Goal: Task Accomplishment & Management: Manage account settings

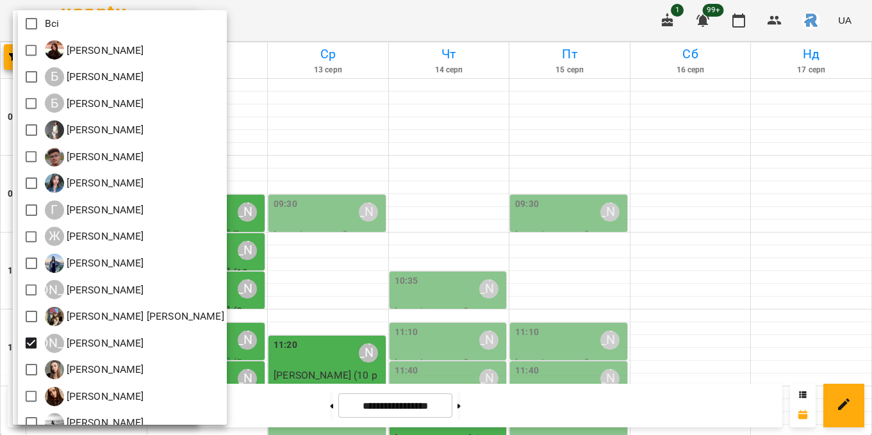
scroll to position [7, 0]
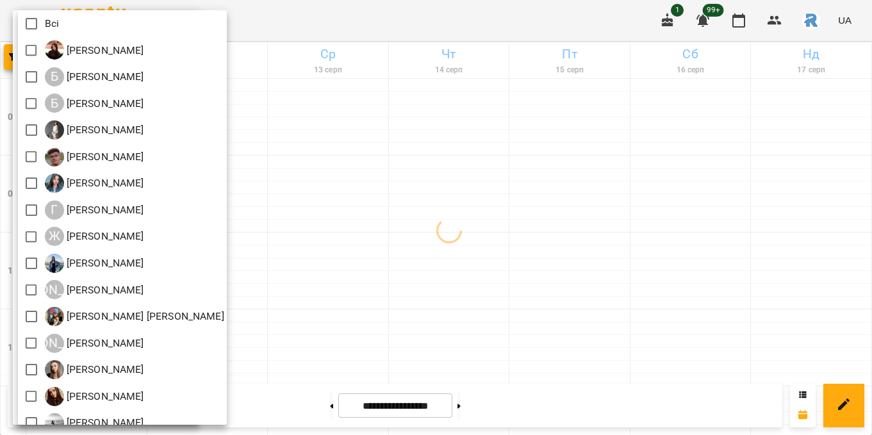
click at [394, 176] on div at bounding box center [436, 217] width 872 height 435
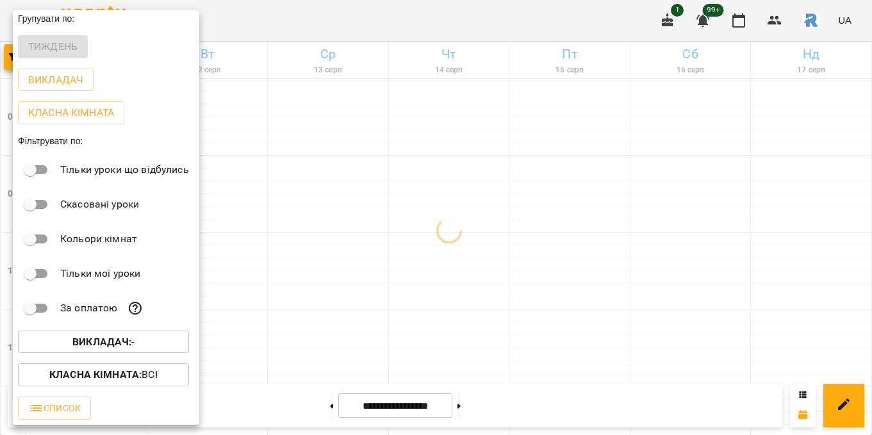
click at [394, 176] on div at bounding box center [436, 217] width 872 height 435
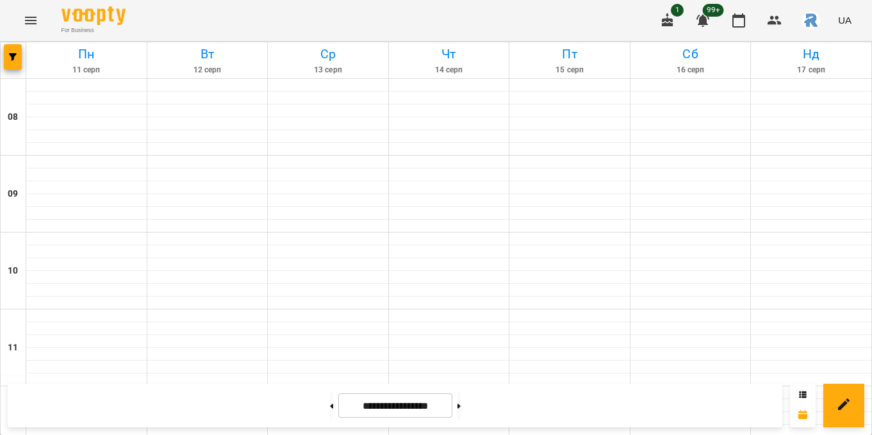
click at [35, 17] on icon "Menu" at bounding box center [31, 21] width 12 height 8
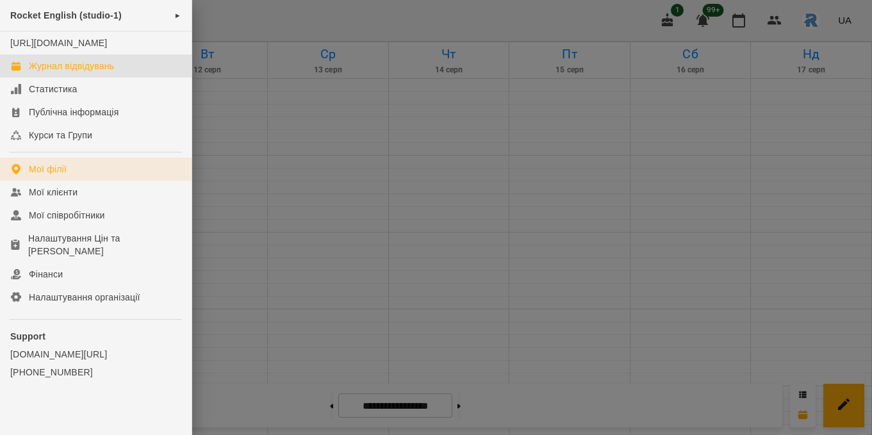
click at [58, 176] on div "Мої філії" at bounding box center [48, 169] width 38 height 13
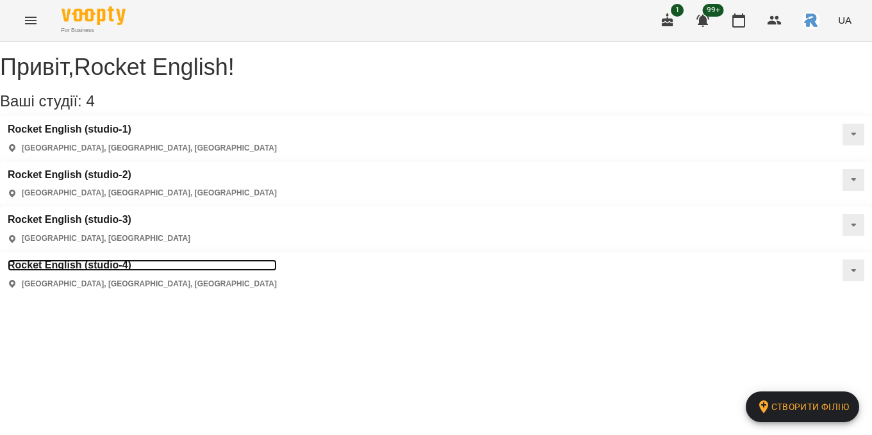
click at [80, 260] on h3 "Rocket English (studio-4)" at bounding box center [142, 266] width 269 height 12
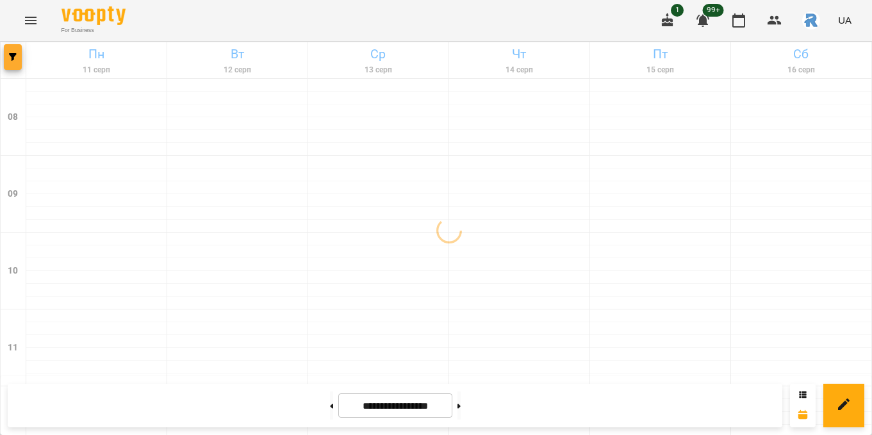
click at [16, 60] on icon "button" at bounding box center [13, 57] width 8 height 8
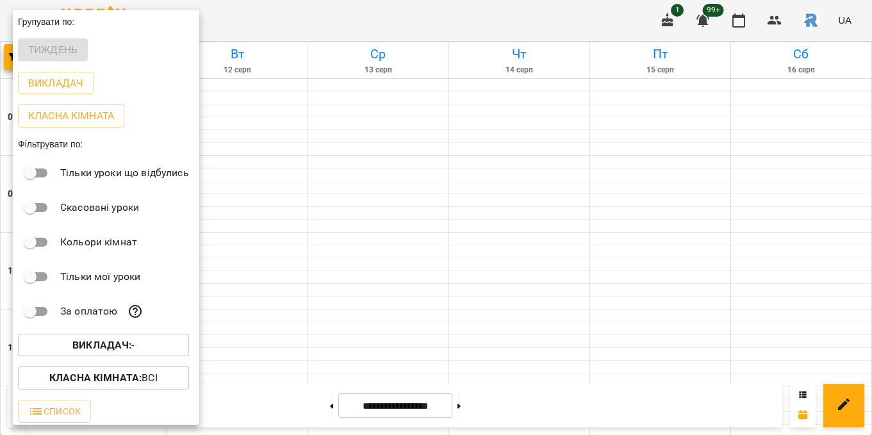
click at [103, 346] on b "Викладач :" at bounding box center [101, 345] width 59 height 12
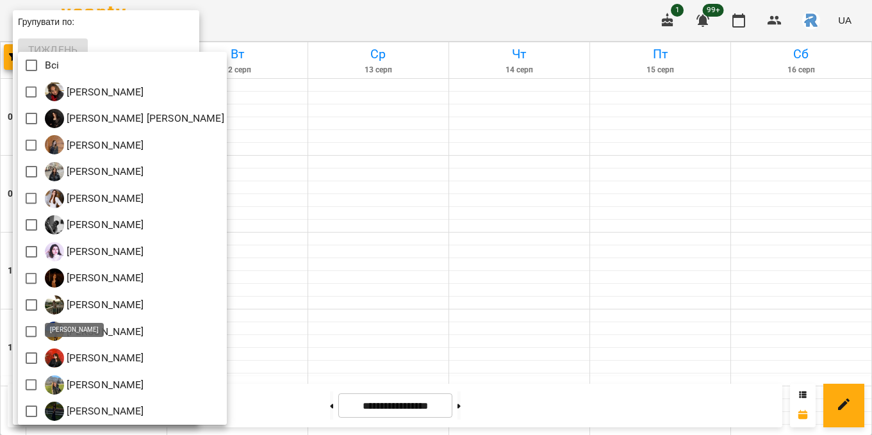
scroll to position [3, 0]
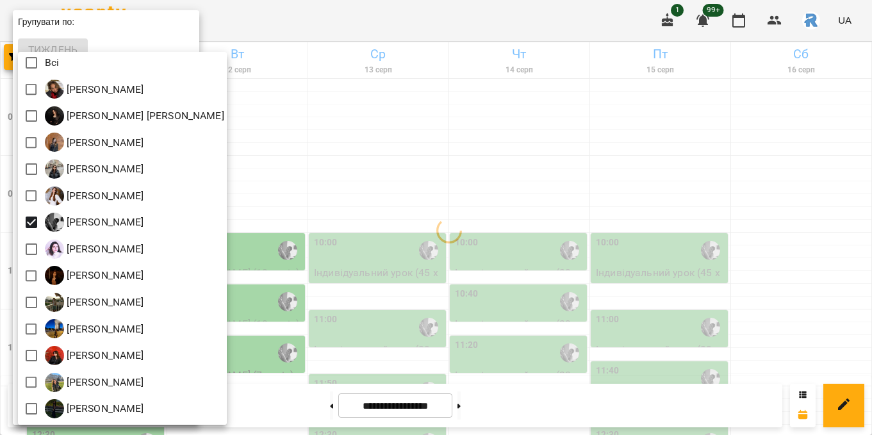
click at [353, 215] on div at bounding box center [436, 217] width 872 height 435
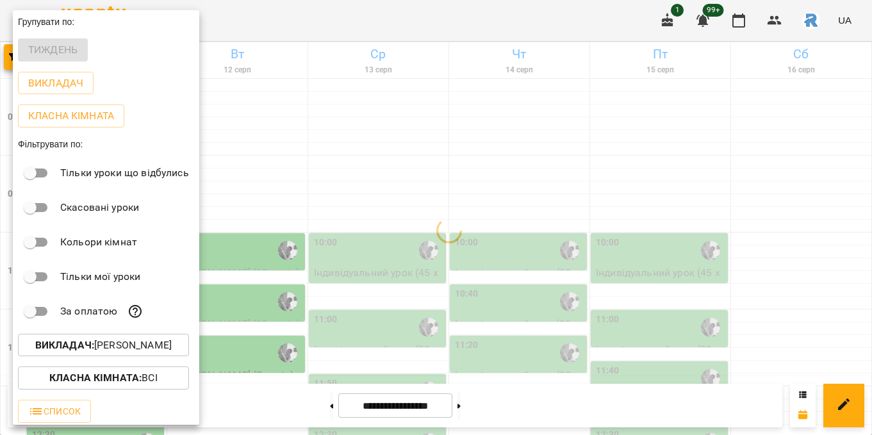
click at [353, 215] on div at bounding box center [436, 217] width 872 height 435
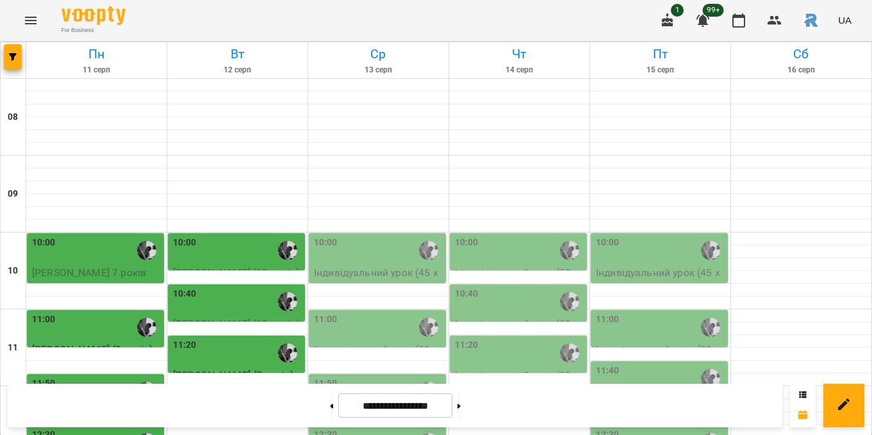
scroll to position [158, 0]
click at [85, 313] on div "11:00" at bounding box center [96, 327] width 129 height 29
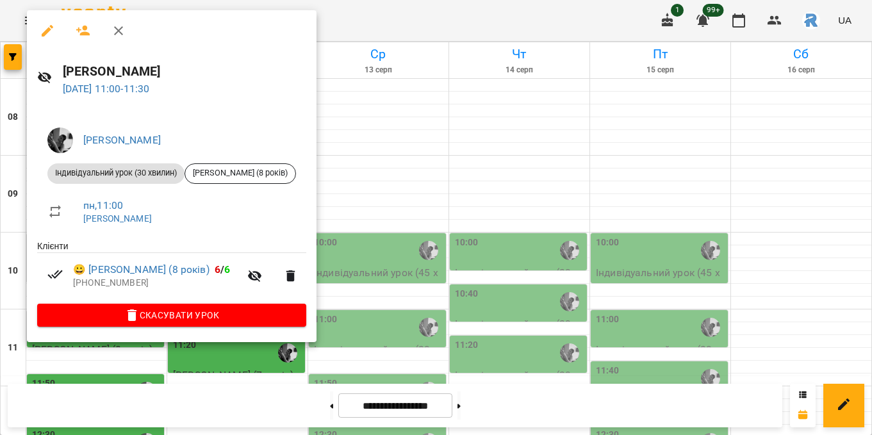
click at [311, 197] on div at bounding box center [436, 217] width 872 height 435
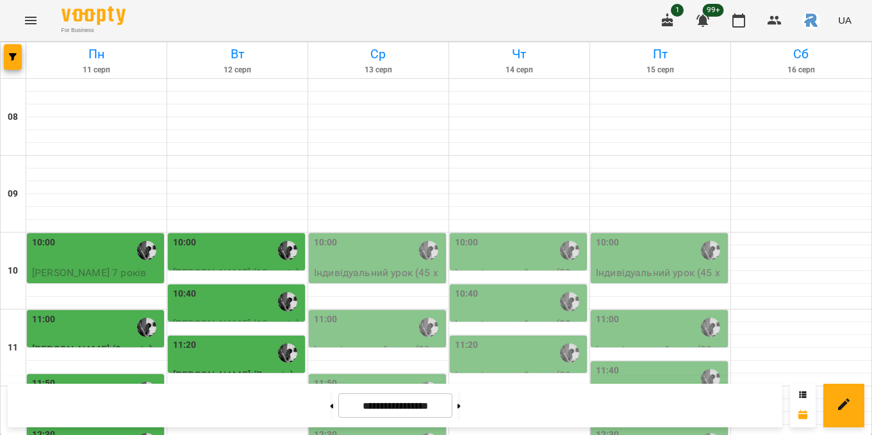
scroll to position [134, 0]
click at [212, 287] on div "10:40" at bounding box center [237, 301] width 129 height 29
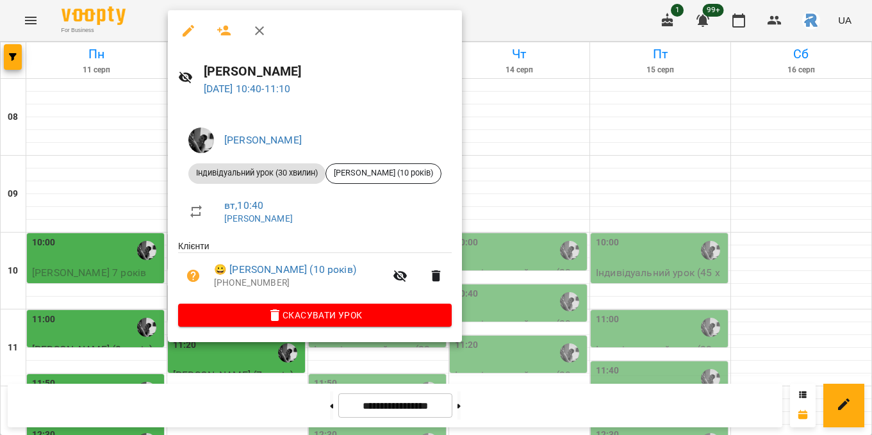
click at [31, 56] on div at bounding box center [436, 217] width 872 height 435
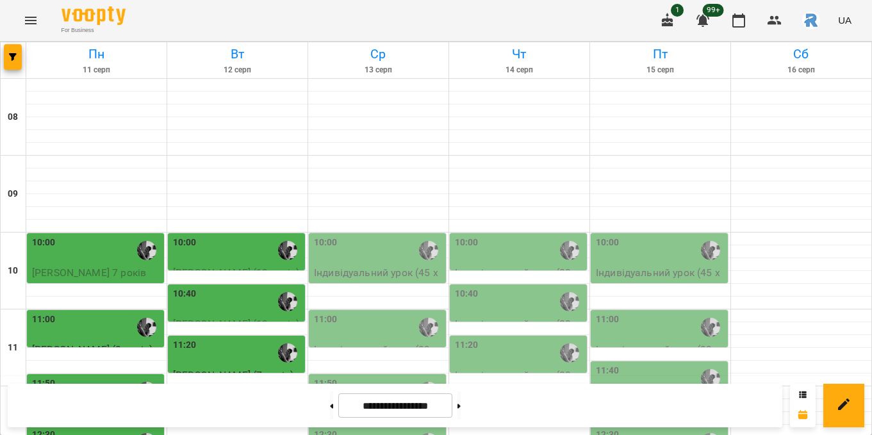
click at [28, 17] on icon "Menu" at bounding box center [31, 21] width 12 height 8
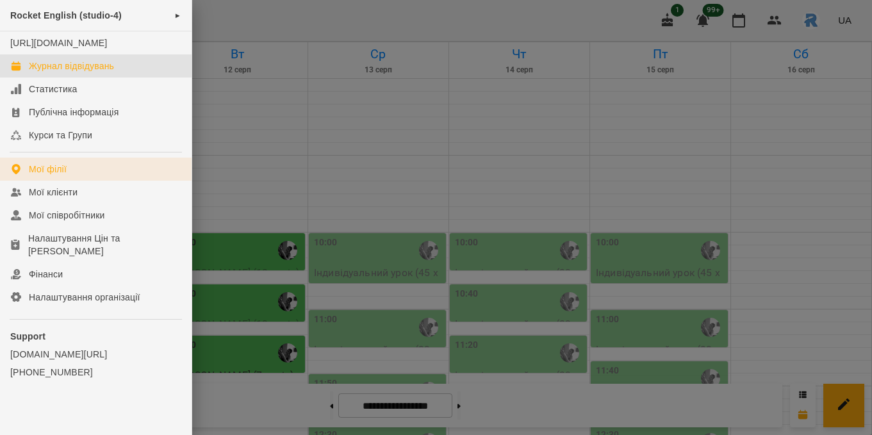
click at [75, 170] on link "Мої філії" at bounding box center [96, 169] width 192 height 23
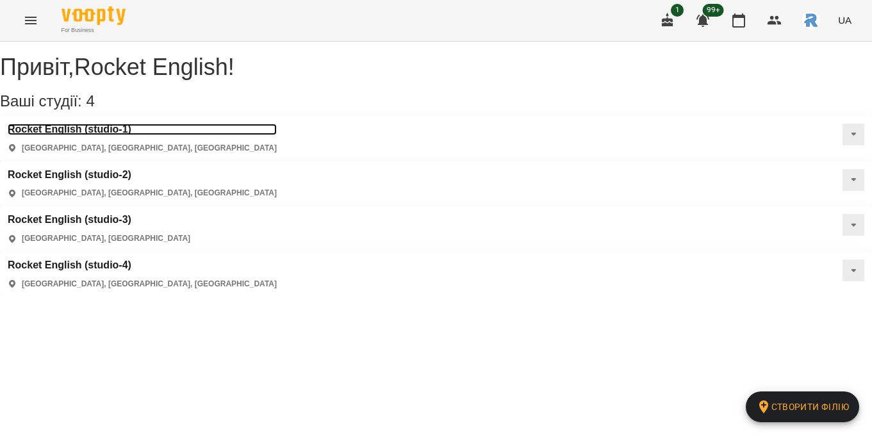
click at [128, 135] on h3 "Rocket English (studio-1)" at bounding box center [142, 130] width 269 height 12
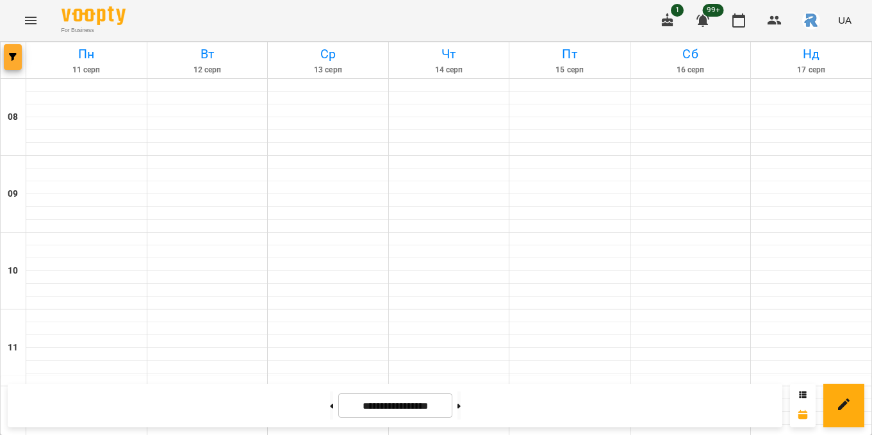
click at [4, 55] on span "button" at bounding box center [13, 57] width 18 height 8
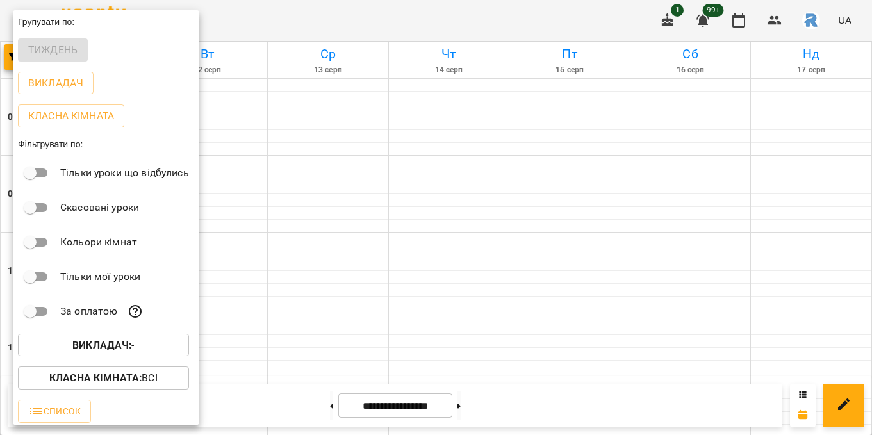
click at [162, 346] on span "Викладач : -" at bounding box center [103, 345] width 151 height 15
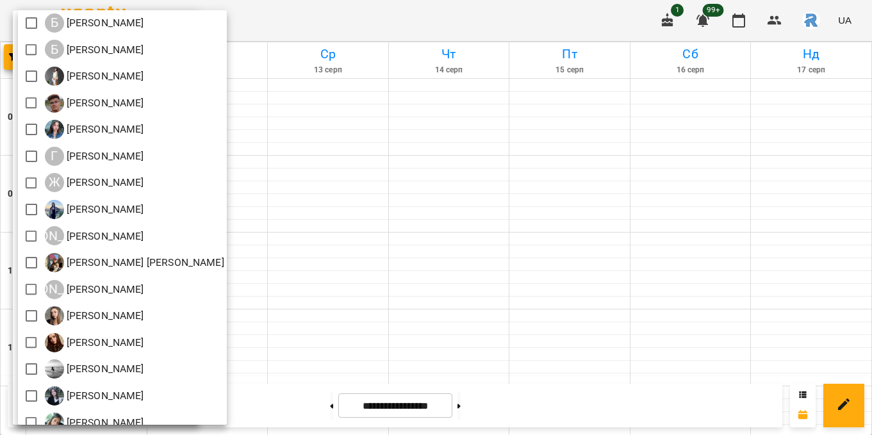
scroll to position [54, 0]
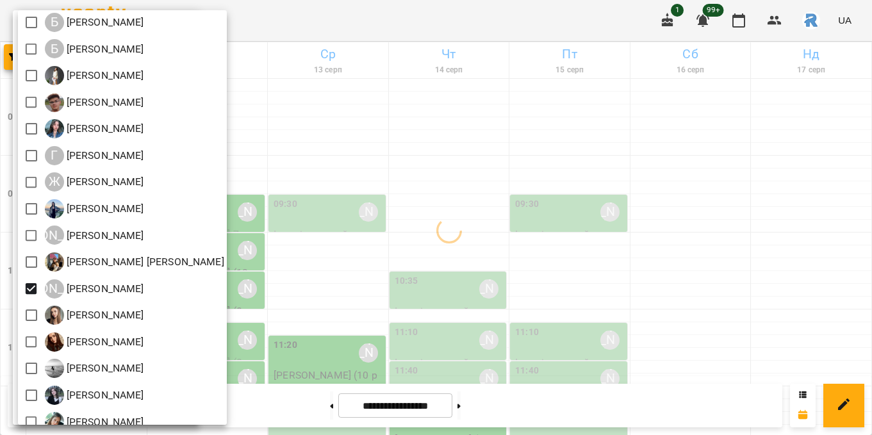
click at [413, 252] on div at bounding box center [436, 217] width 872 height 435
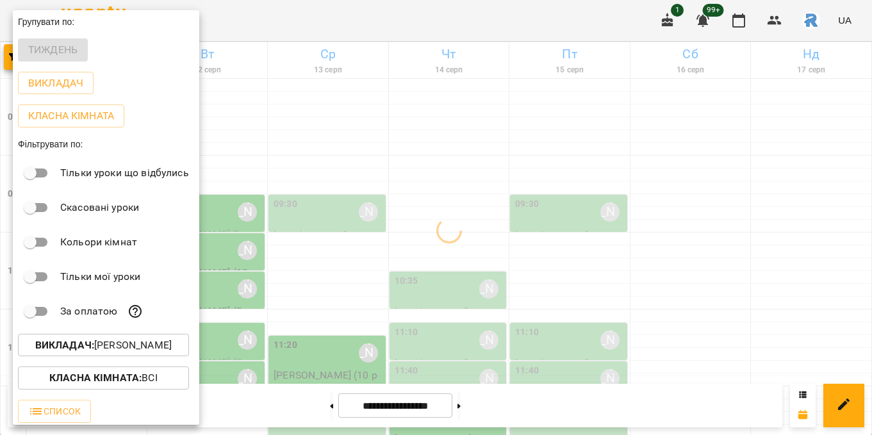
click at [305, 215] on div at bounding box center [436, 217] width 872 height 435
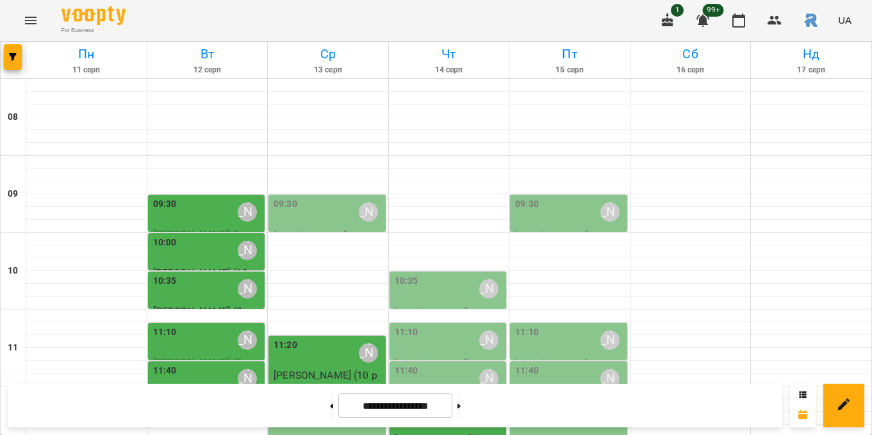
scroll to position [50, 0]
click at [178, 274] on div "10:35 [PERSON_NAME]" at bounding box center [208, 288] width 110 height 29
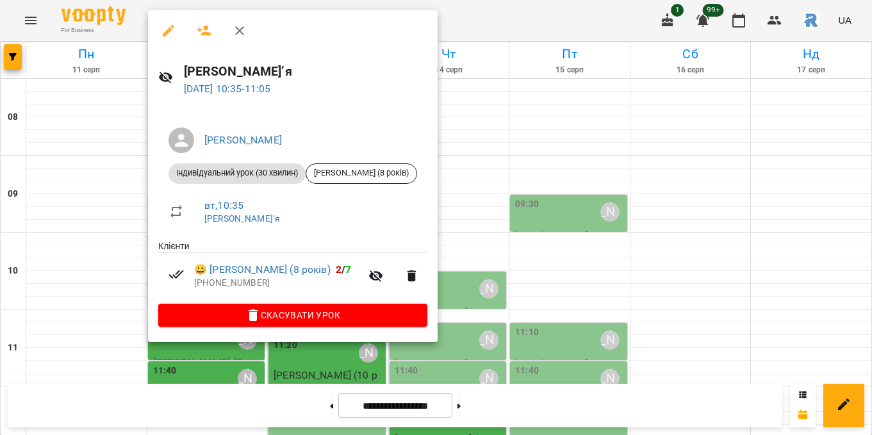
click at [25, 210] on div at bounding box center [436, 217] width 872 height 435
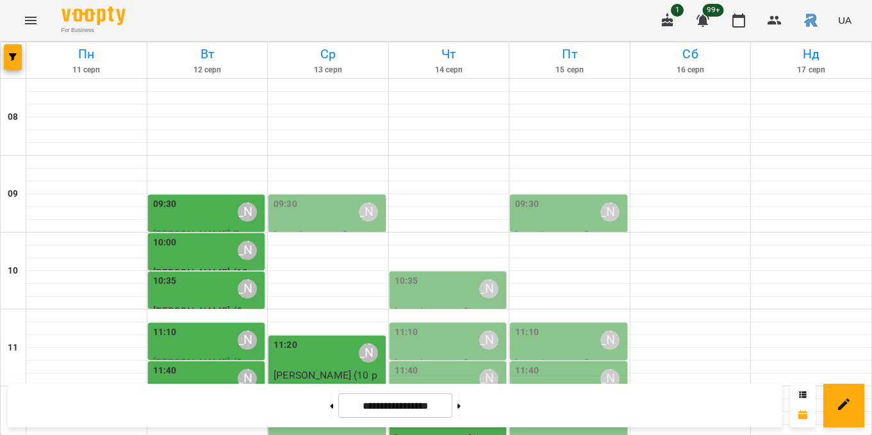
click at [216, 236] on div "10:00 [PERSON_NAME]" at bounding box center [208, 250] width 110 height 29
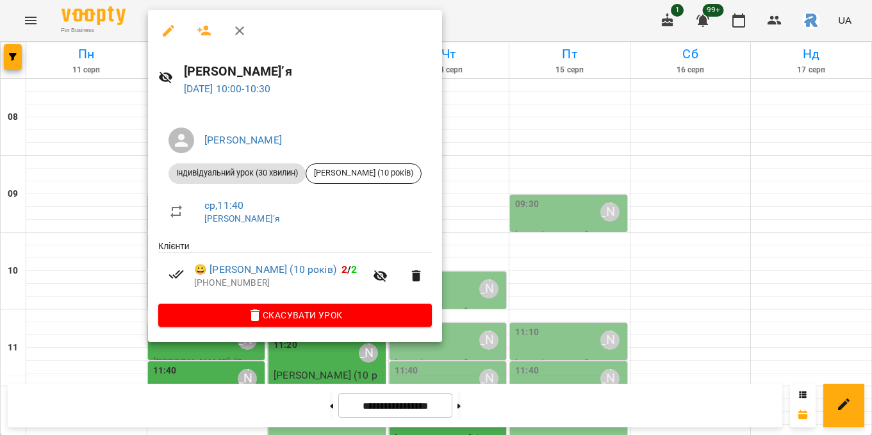
click at [94, 197] on div at bounding box center [436, 217] width 872 height 435
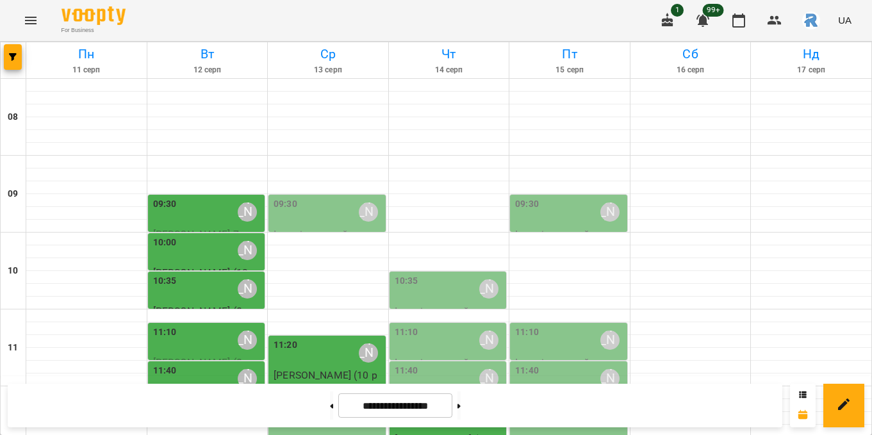
scroll to position [112, 0]
click at [187, 356] on span "[PERSON_NAME] (8 років)" at bounding box center [207, 370] width 109 height 28
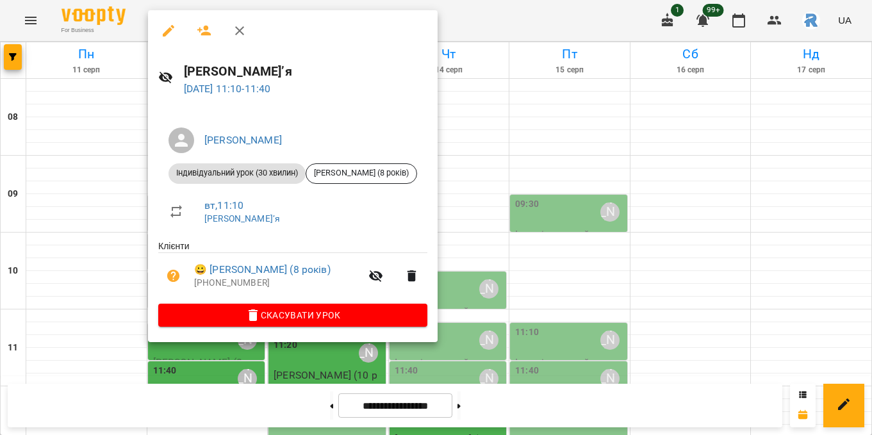
click at [101, 221] on div at bounding box center [436, 217] width 872 height 435
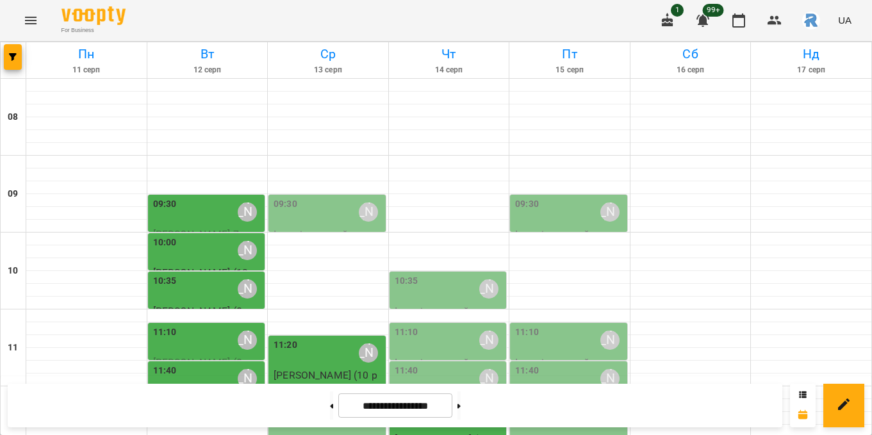
click at [181, 326] on div "11:10 [PERSON_NAME]" at bounding box center [208, 340] width 110 height 29
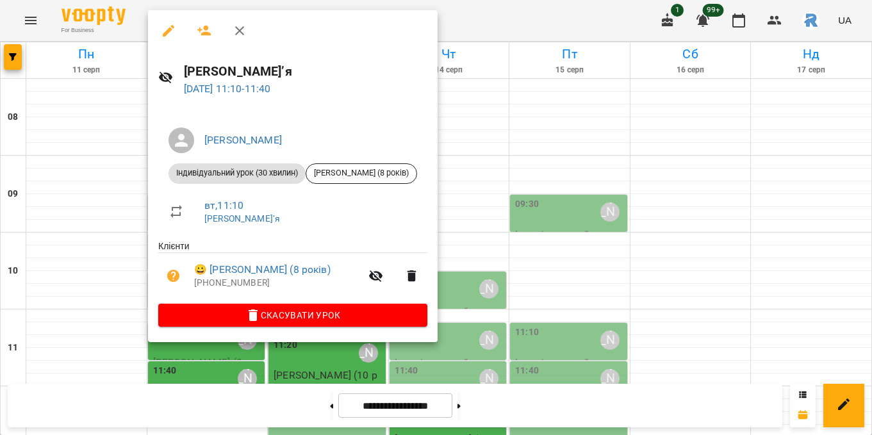
click at [112, 199] on div at bounding box center [436, 217] width 872 height 435
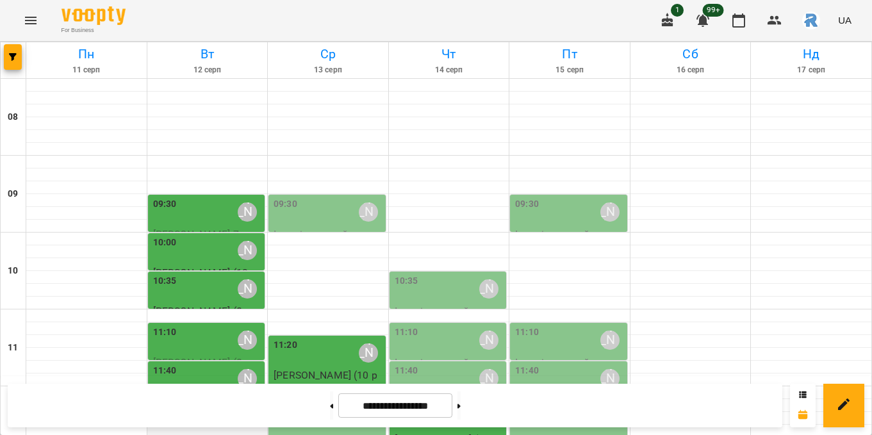
scroll to position [190, 0]
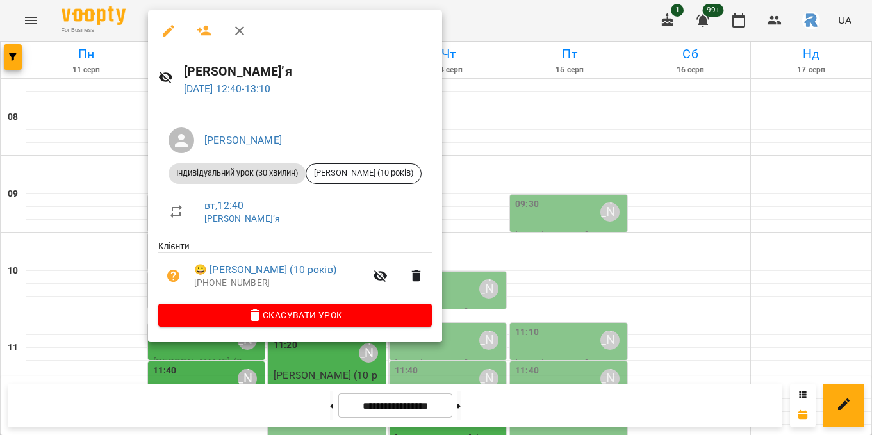
click at [97, 243] on div at bounding box center [436, 217] width 872 height 435
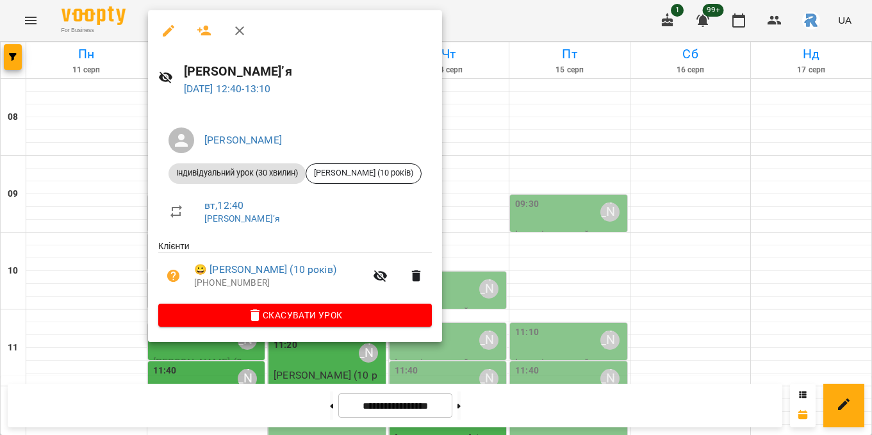
click at [342, 319] on span "Скасувати Урок" at bounding box center [295, 315] width 253 height 15
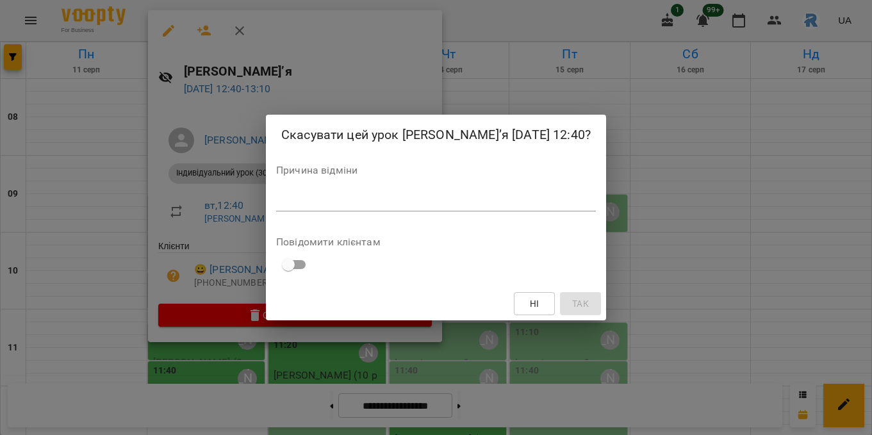
click at [266, 262] on div "Скасувати цей урок [PERSON_NAME]’я [DATE] 12:40? Причина відміни * Повідомити к…" at bounding box center [436, 218] width 340 height 206
click at [276, 208] on div "*" at bounding box center [436, 201] width 320 height 21
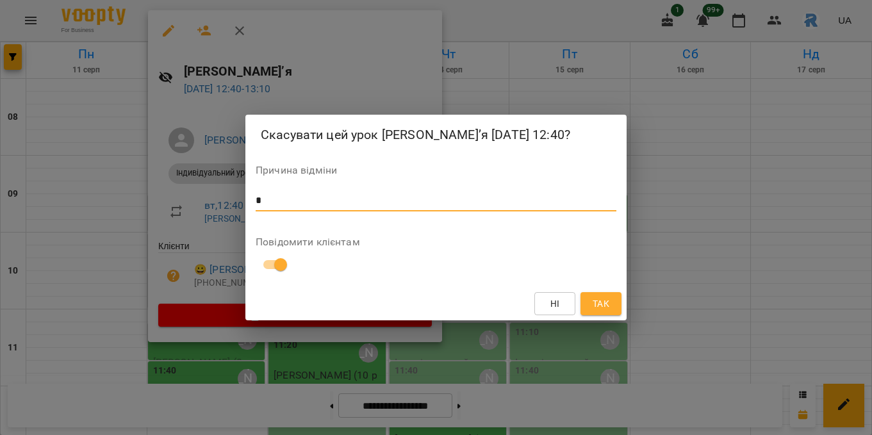
type textarea "*"
click at [592, 301] on span "Так" at bounding box center [601, 303] width 21 height 15
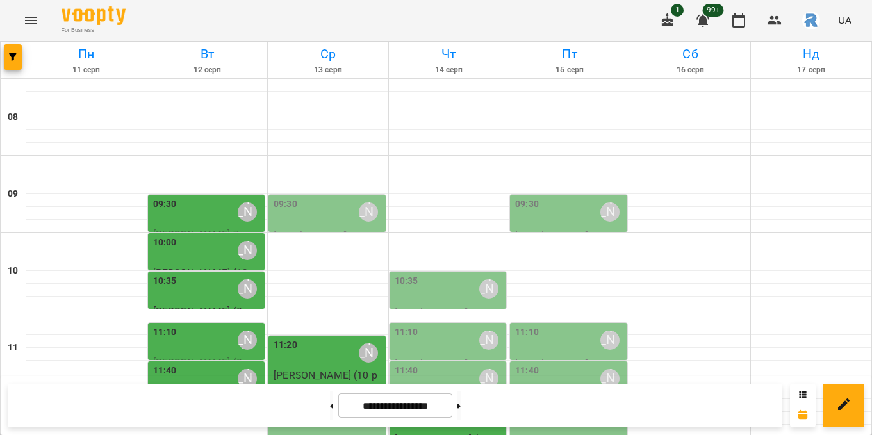
click at [420, 364] on div "11:40 [PERSON_NAME]" at bounding box center [450, 378] width 110 height 29
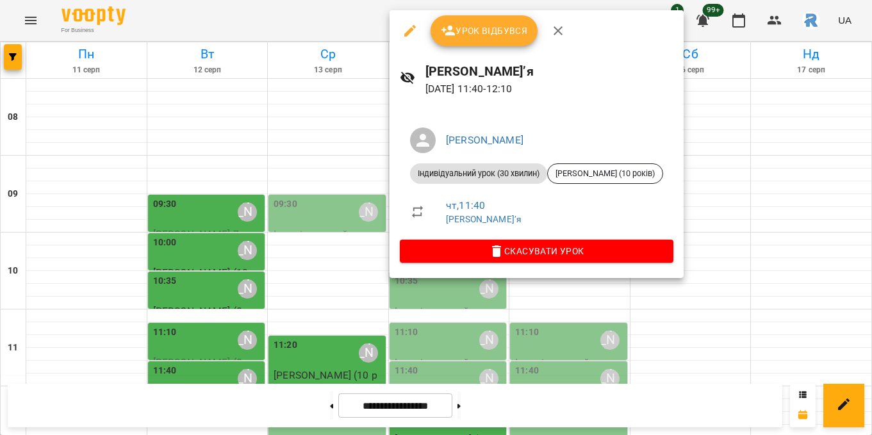
click at [420, 194] on li "чт , 11:40 [PERSON_NAME]’я" at bounding box center [537, 212] width 274 height 46
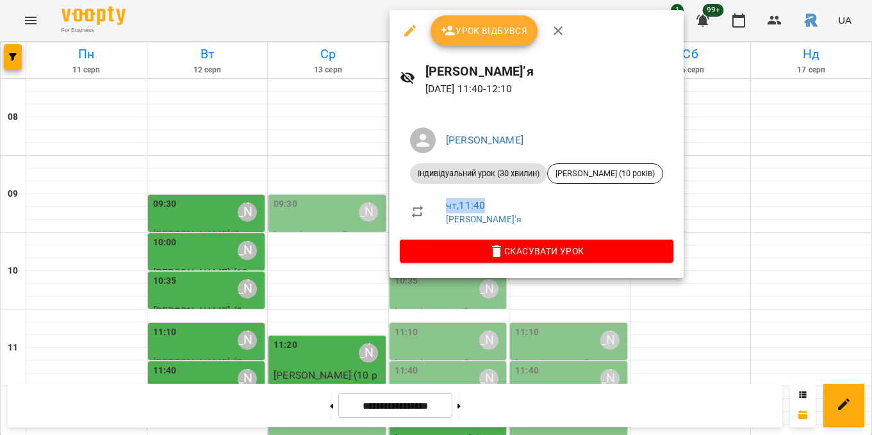
click at [420, 194] on li "чт , 11:40 [PERSON_NAME]’я" at bounding box center [537, 212] width 274 height 46
click at [10, 47] on div at bounding box center [436, 217] width 872 height 435
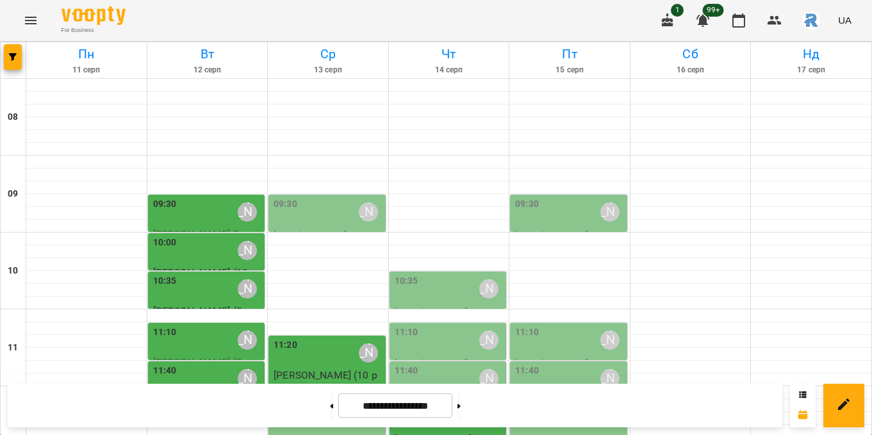
click at [10, 47] on button "button" at bounding box center [13, 57] width 18 height 26
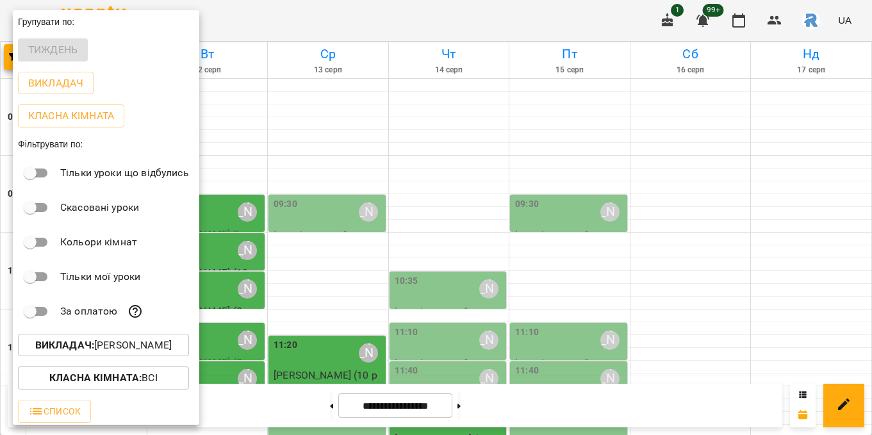
click at [129, 365] on div "Класна кімната : Всі" at bounding box center [106, 378] width 187 height 33
click at [111, 322] on div "За оплатою" at bounding box center [106, 311] width 187 height 35
click at [108, 342] on p "Викладач : [PERSON_NAME]" at bounding box center [103, 345] width 137 height 15
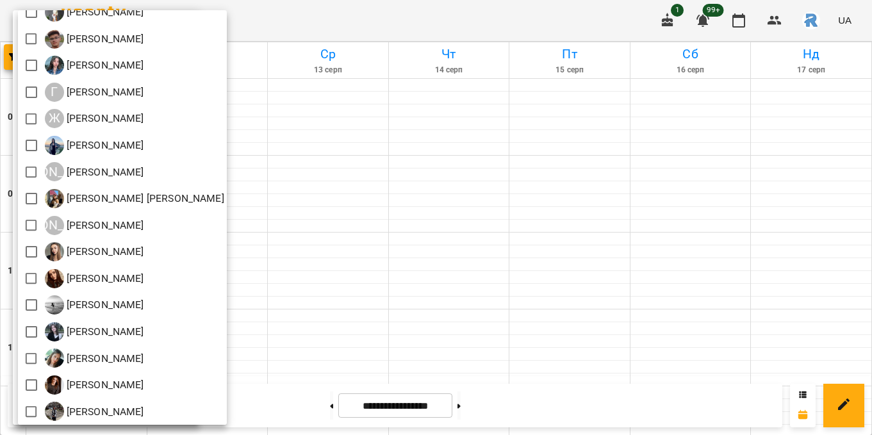
scroll to position [228, 0]
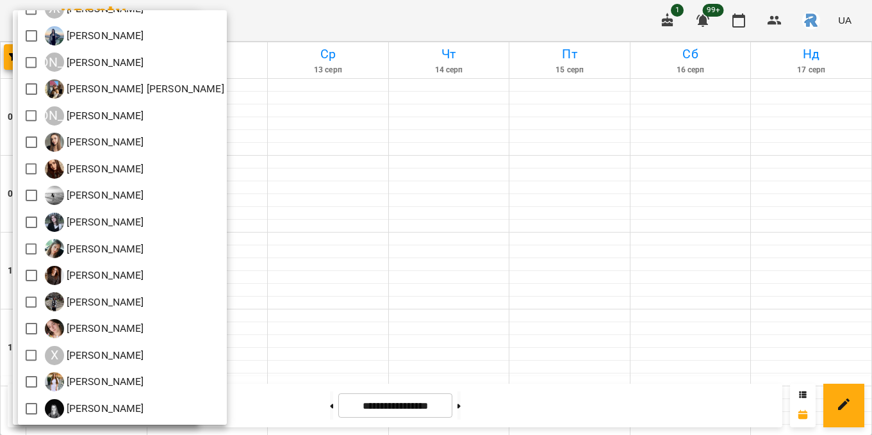
click at [434, 240] on div at bounding box center [436, 217] width 872 height 435
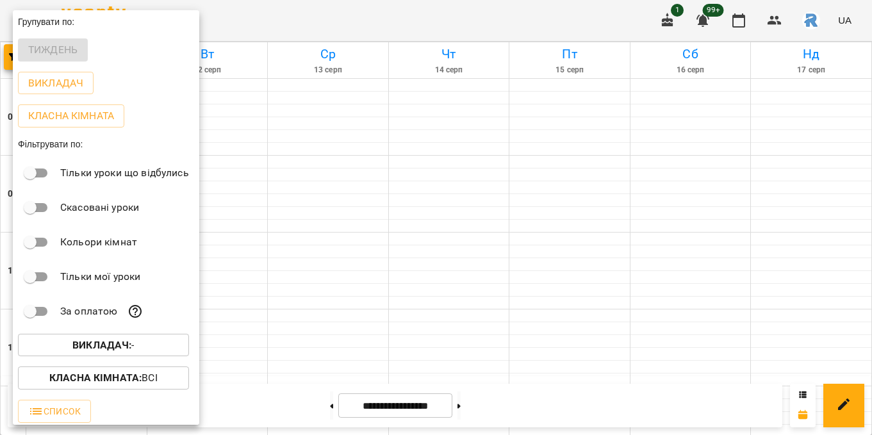
click at [434, 240] on div at bounding box center [436, 217] width 872 height 435
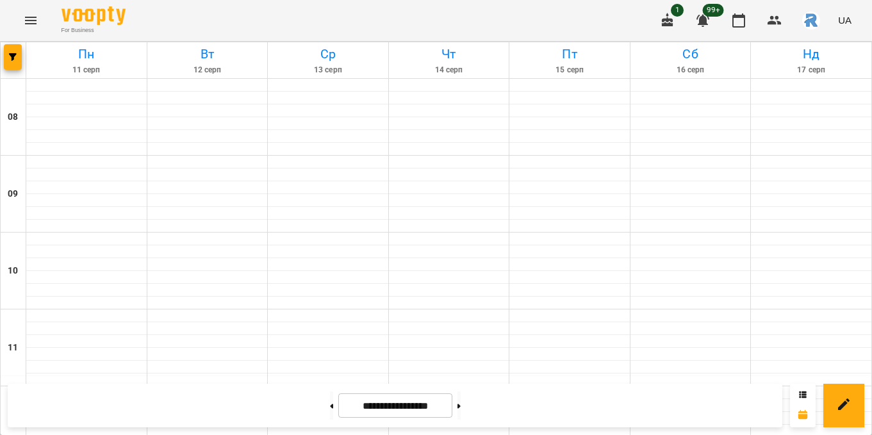
click at [23, 18] on icon "Menu" at bounding box center [30, 20] width 15 height 15
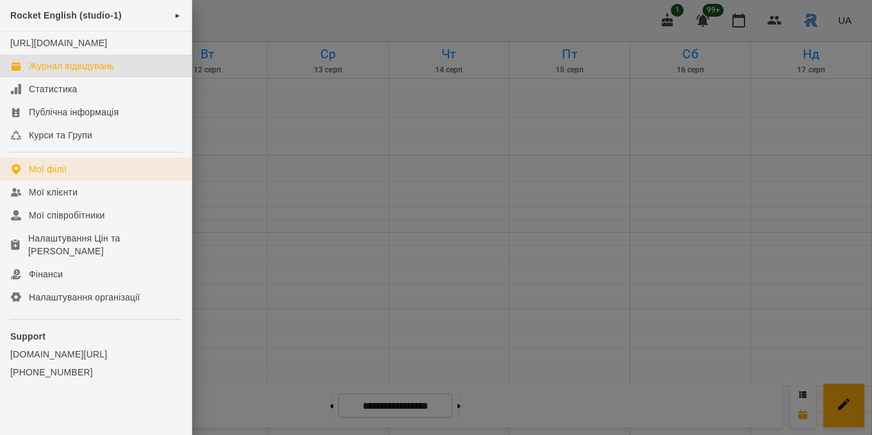
click at [54, 176] on div "Мої філії" at bounding box center [48, 169] width 38 height 13
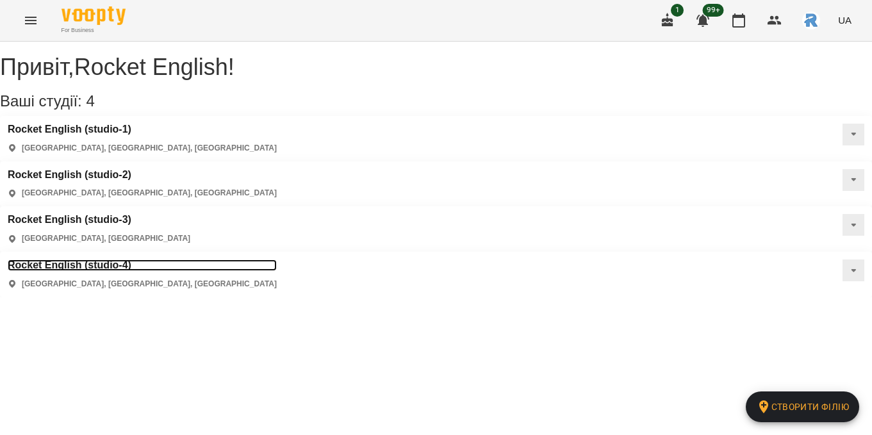
click at [76, 260] on h3 "Rocket English (studio-4)" at bounding box center [142, 266] width 269 height 12
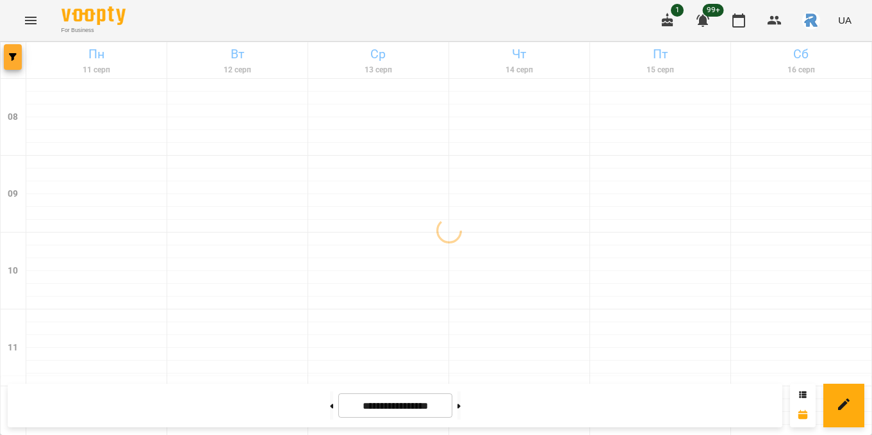
click at [13, 59] on icon "button" at bounding box center [13, 57] width 8 height 8
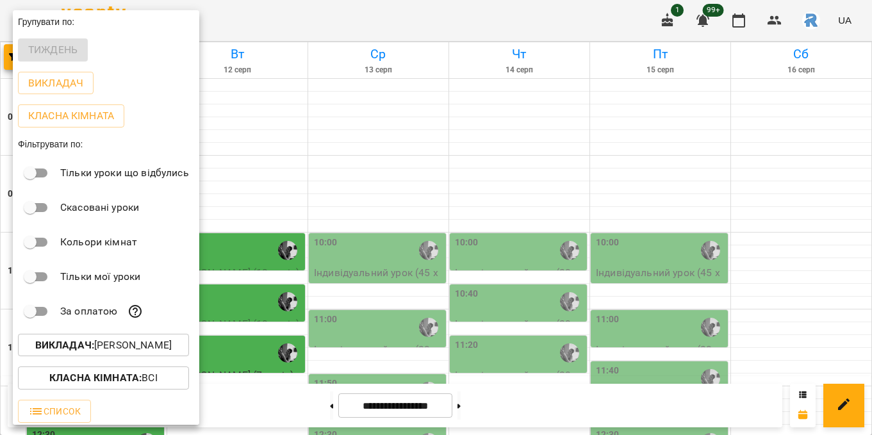
click at [117, 345] on p "Викладач : [PERSON_NAME]" at bounding box center [103, 345] width 137 height 15
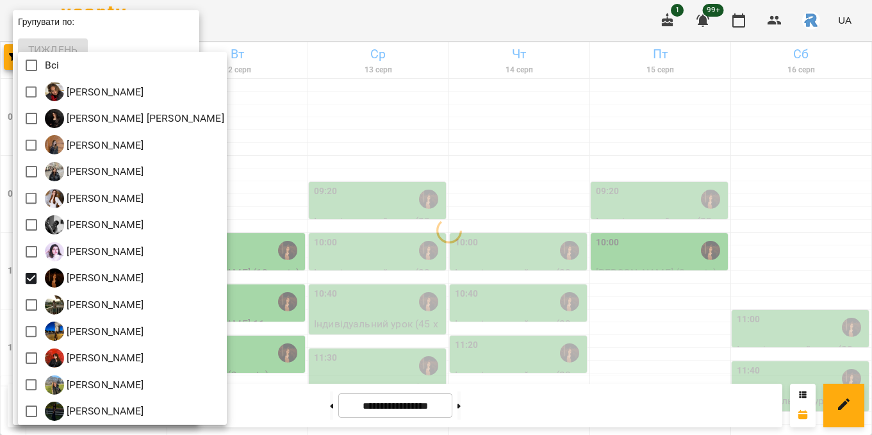
click at [402, 229] on div at bounding box center [436, 217] width 872 height 435
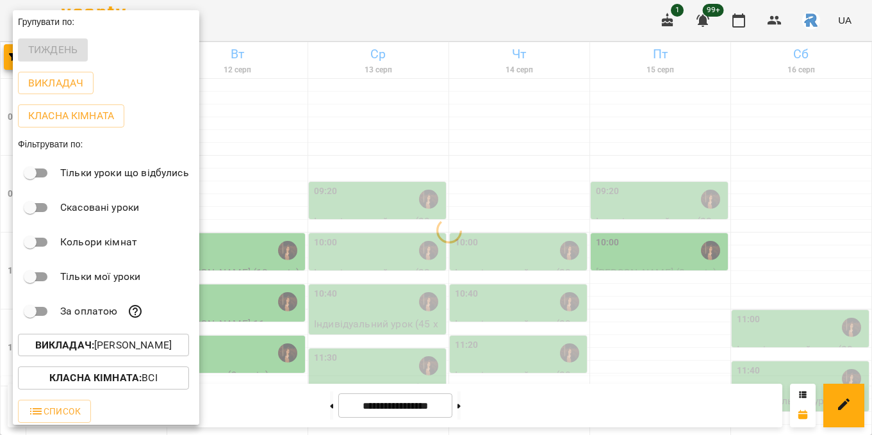
click at [402, 229] on div at bounding box center [436, 217] width 872 height 435
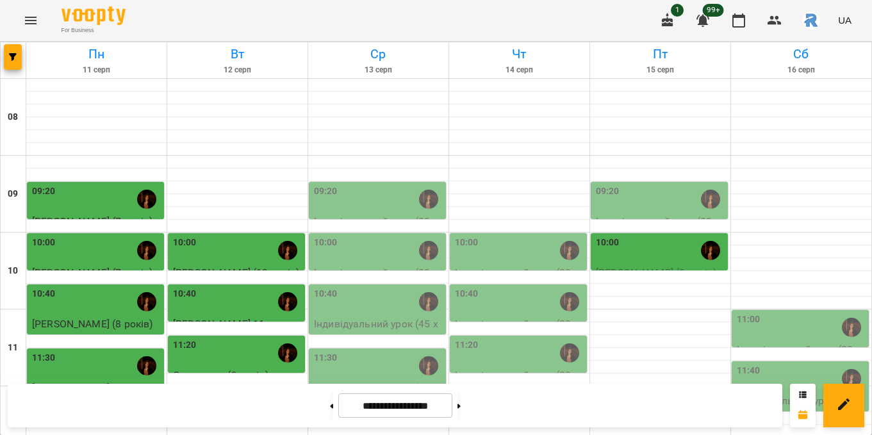
scroll to position [370, 0]
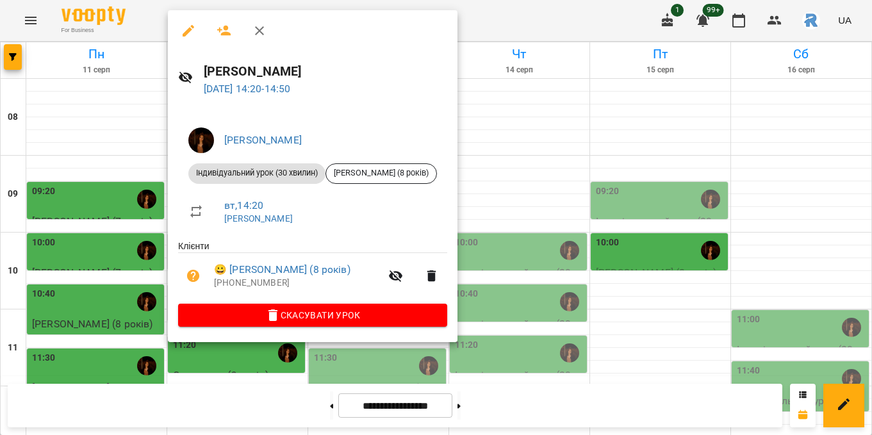
click at [105, 124] on div at bounding box center [436, 217] width 872 height 435
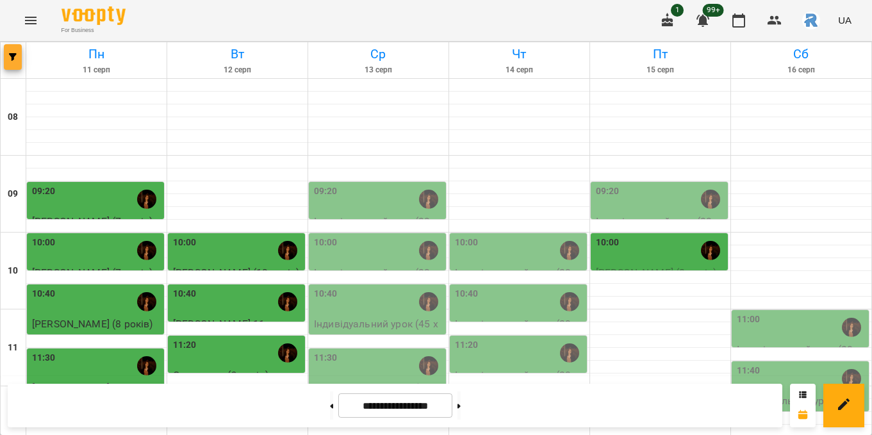
click at [19, 59] on span "button" at bounding box center [13, 57] width 18 height 8
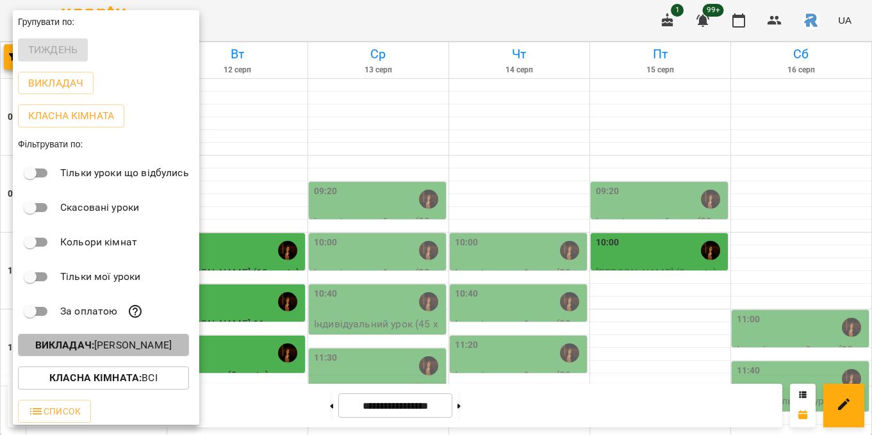
click at [138, 345] on p "Викладач : [PERSON_NAME]" at bounding box center [103, 345] width 137 height 15
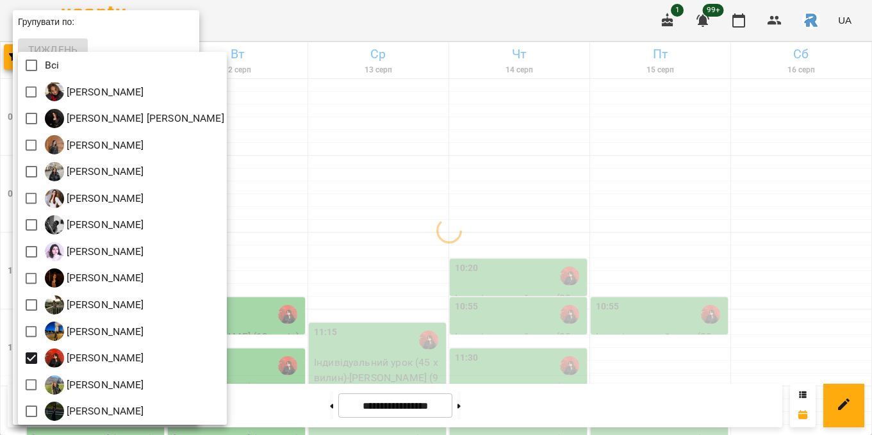
click at [422, 267] on div at bounding box center [436, 217] width 872 height 435
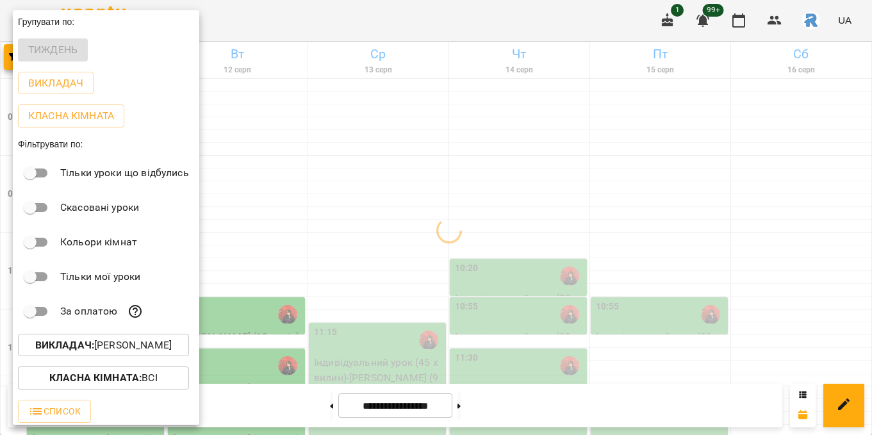
click at [422, 267] on div at bounding box center [436, 217] width 872 height 435
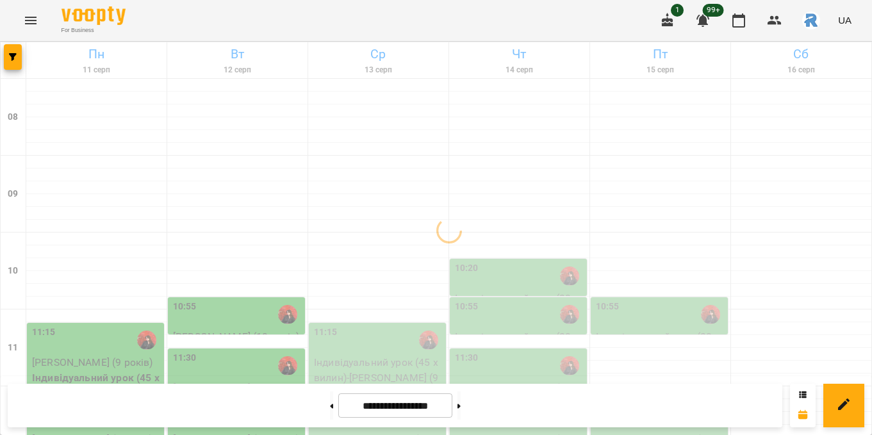
scroll to position [237, 0]
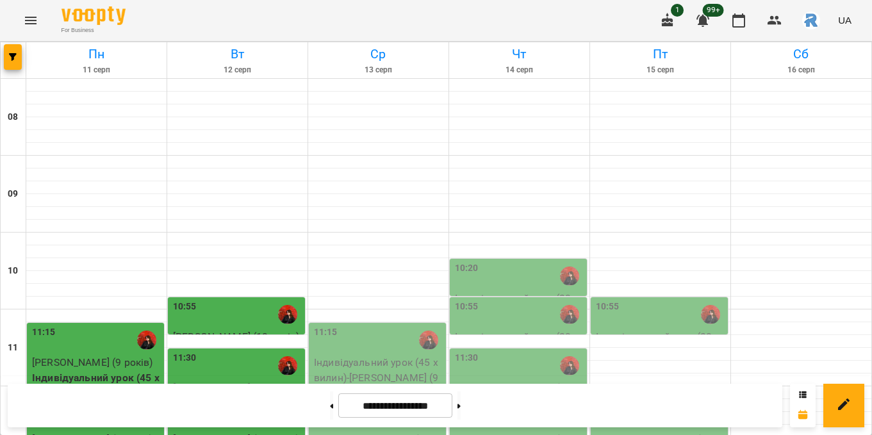
click at [4, 44] on button "button" at bounding box center [13, 57] width 18 height 26
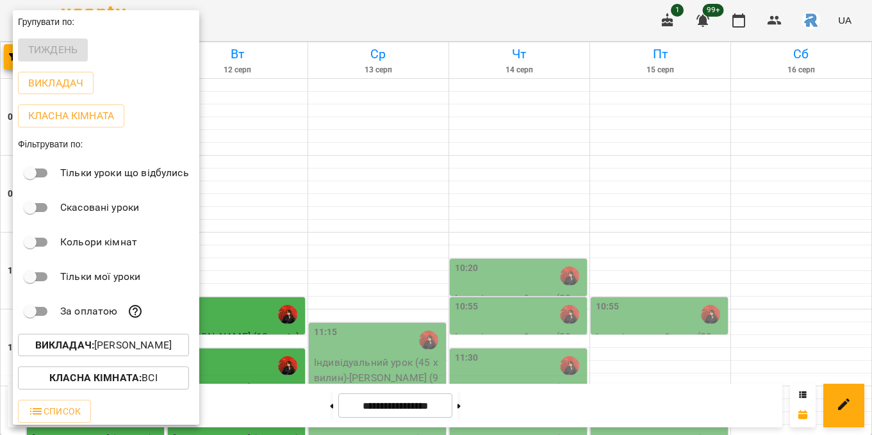
click at [429, 303] on div at bounding box center [436, 217] width 872 height 435
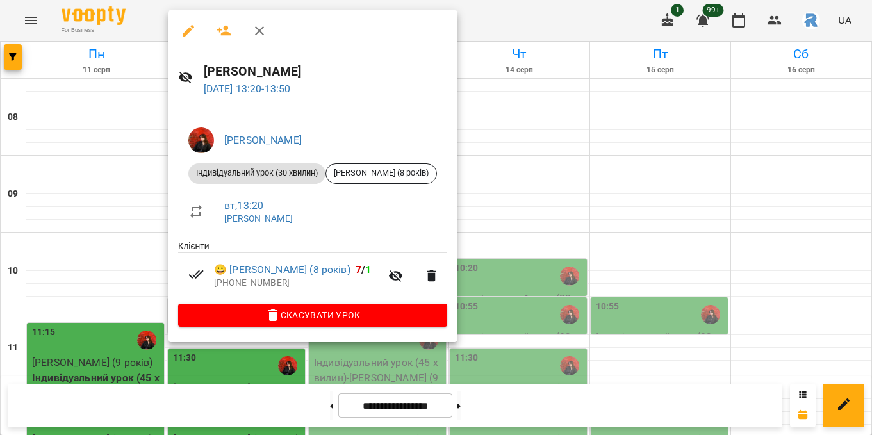
click at [555, 221] on div at bounding box center [436, 217] width 872 height 435
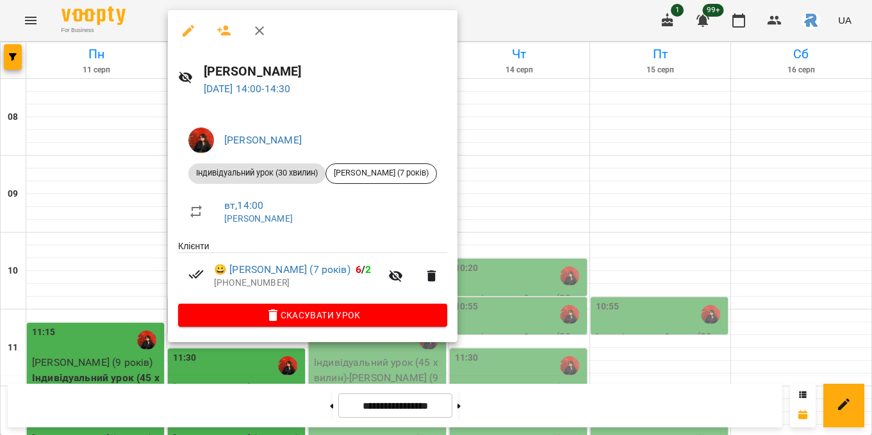
click at [567, 133] on div at bounding box center [436, 217] width 872 height 435
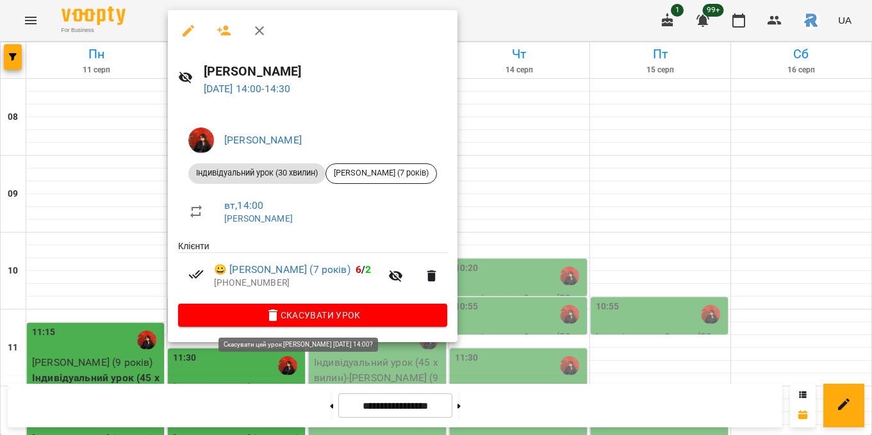
click at [347, 313] on span "Скасувати Урок" at bounding box center [312, 315] width 249 height 15
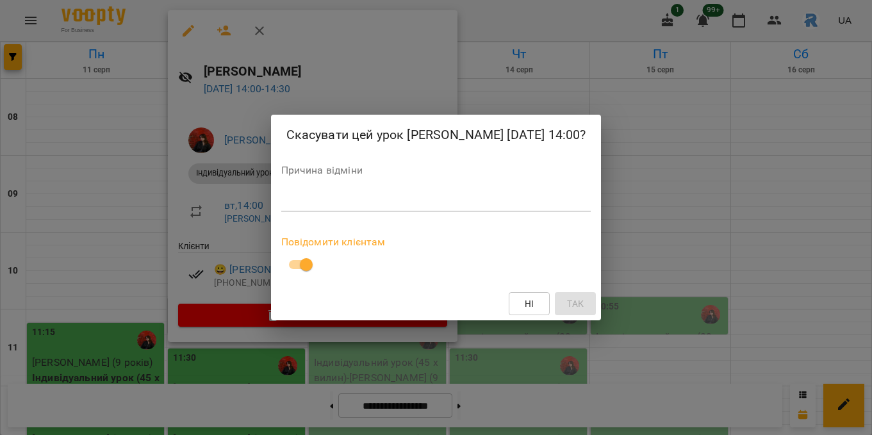
click at [281, 207] on textarea at bounding box center [436, 201] width 310 height 12
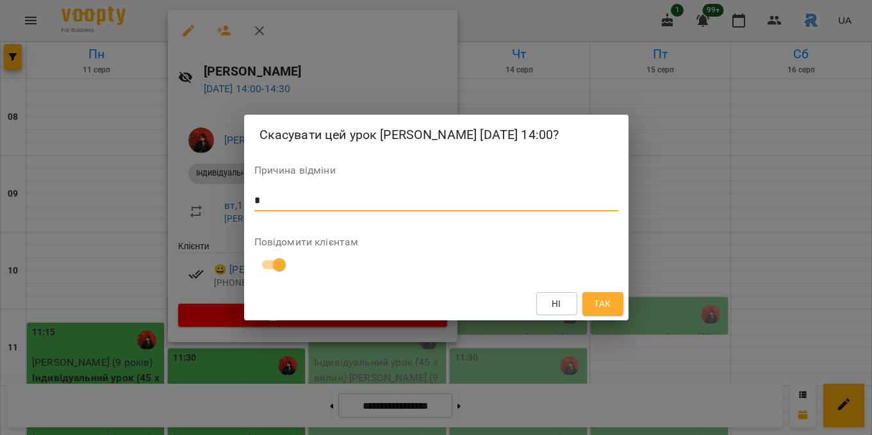
type textarea "*"
click at [605, 315] on button "Так" at bounding box center [603, 303] width 41 height 23
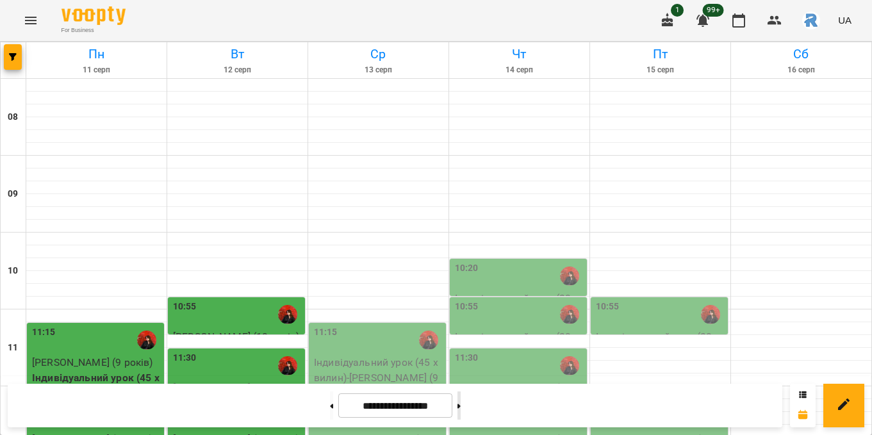
click at [461, 408] on button at bounding box center [459, 406] width 3 height 28
type input "**********"
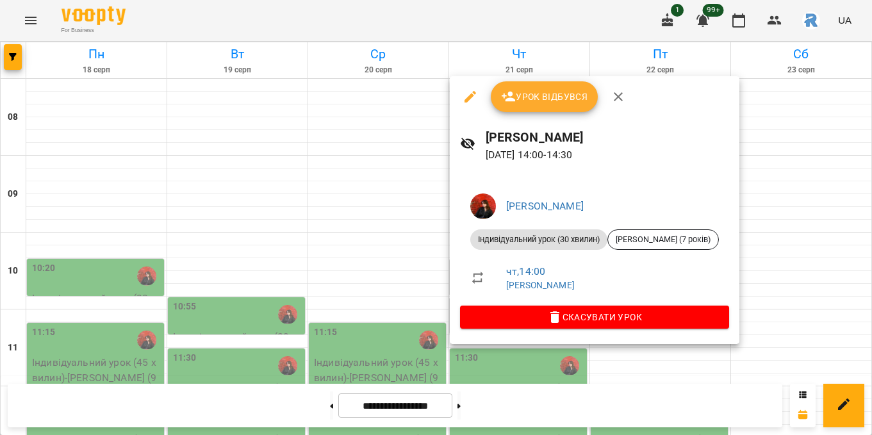
click at [573, 330] on div "[PERSON_NAME] Індивідуальний урок (30 хвилин) [PERSON_NAME] (7 років) чт , 14:0…" at bounding box center [595, 258] width 290 height 171
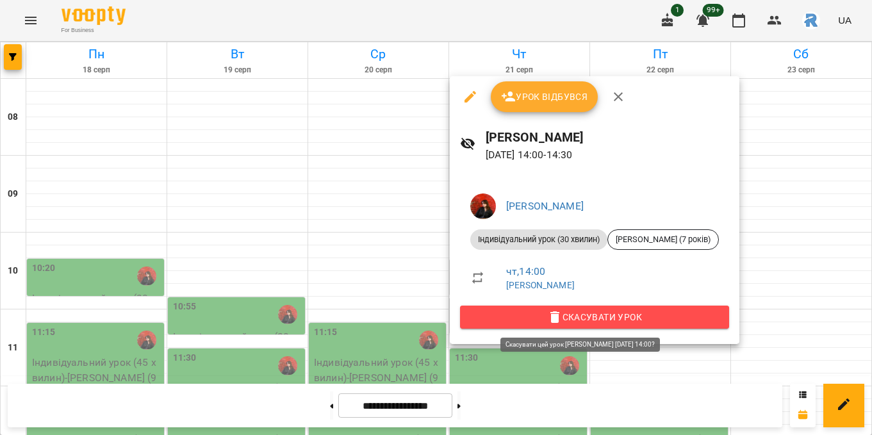
click at [573, 324] on span "Скасувати Урок" at bounding box center [595, 317] width 249 height 15
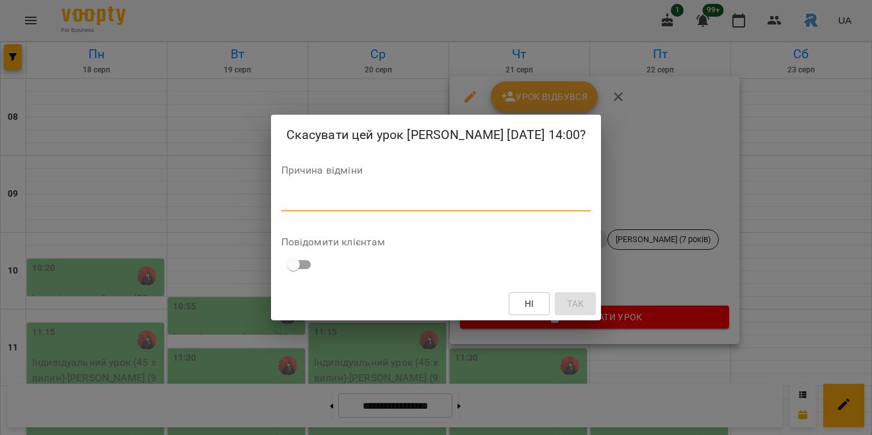
click at [406, 207] on textarea at bounding box center [436, 201] width 310 height 12
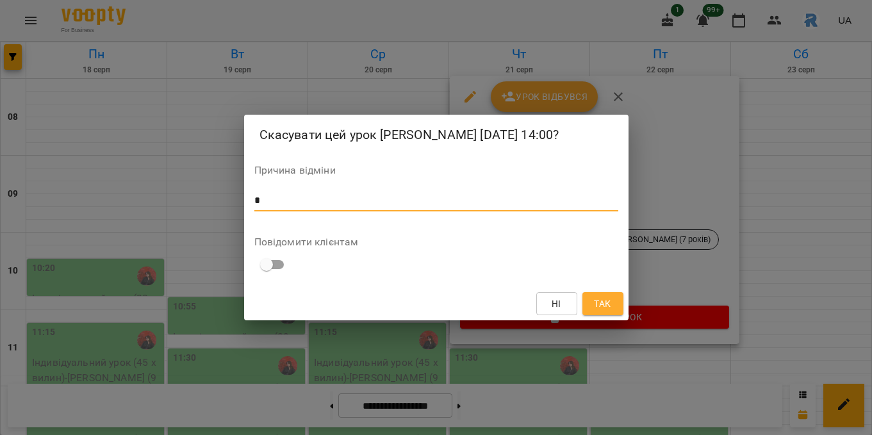
type textarea "*"
click at [605, 310] on span "Так" at bounding box center [602, 303] width 17 height 15
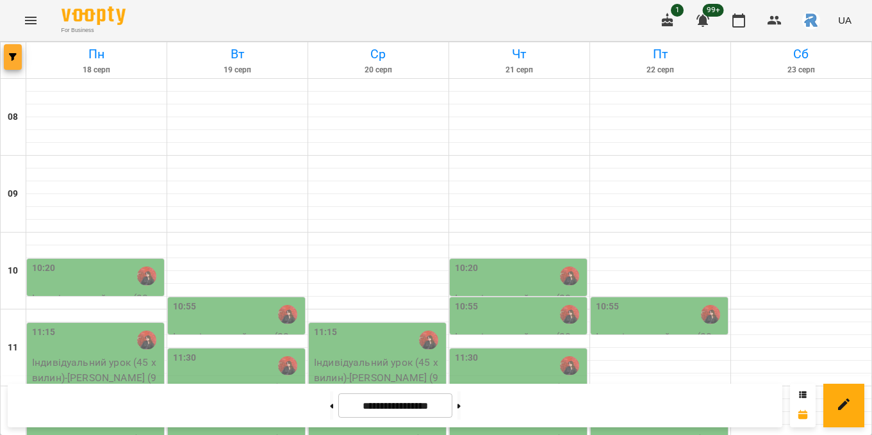
click at [12, 54] on icon "button" at bounding box center [13, 57] width 8 height 8
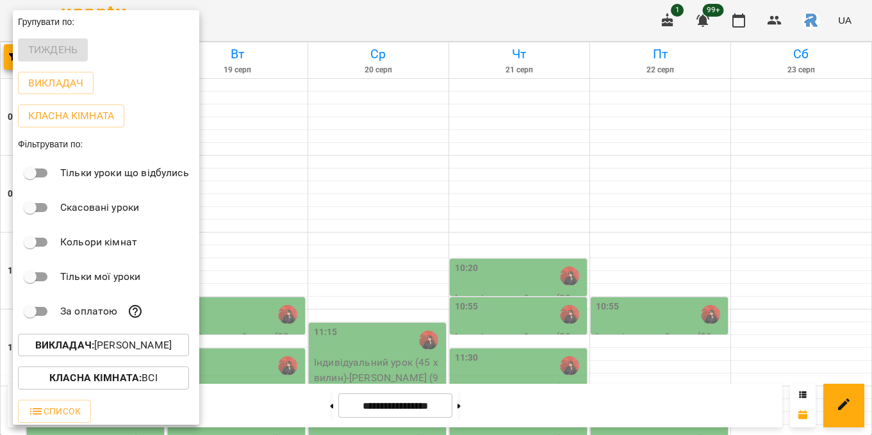
click at [110, 353] on p "Викладач : [PERSON_NAME]" at bounding box center [103, 345] width 137 height 15
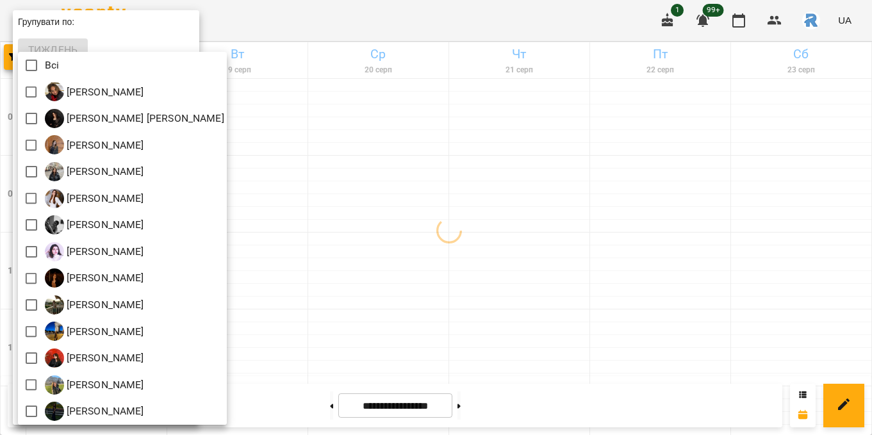
click at [294, 203] on div at bounding box center [436, 217] width 872 height 435
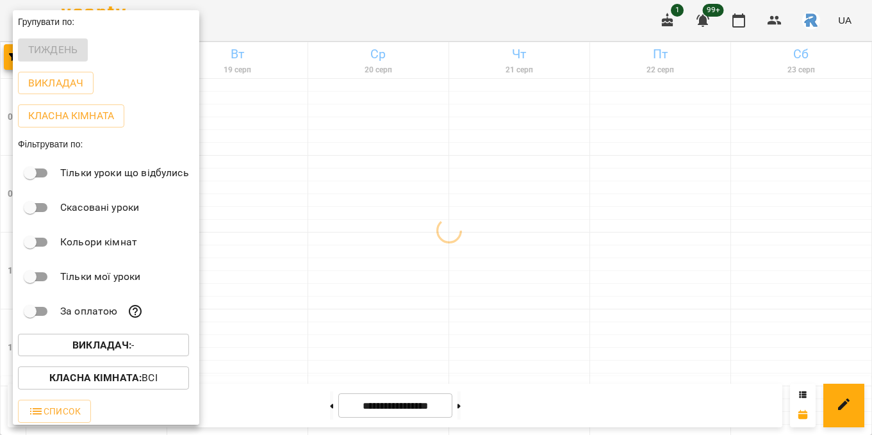
click at [294, 203] on div at bounding box center [436, 217] width 872 height 435
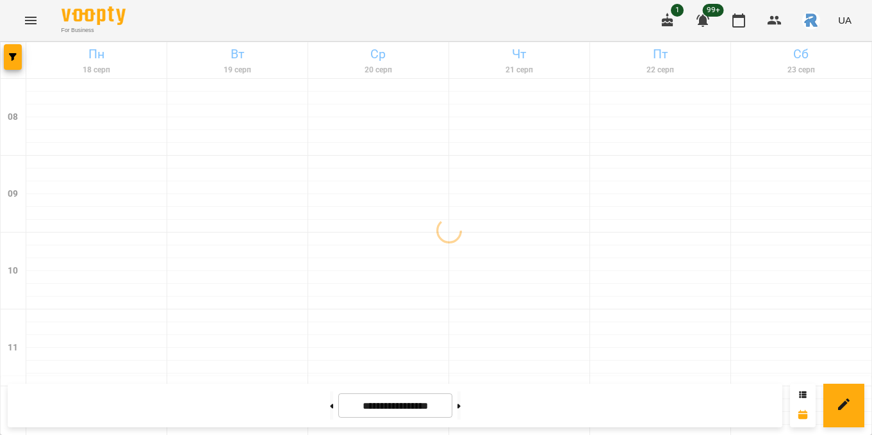
click at [44, 14] on button "Menu" at bounding box center [30, 20] width 31 height 31
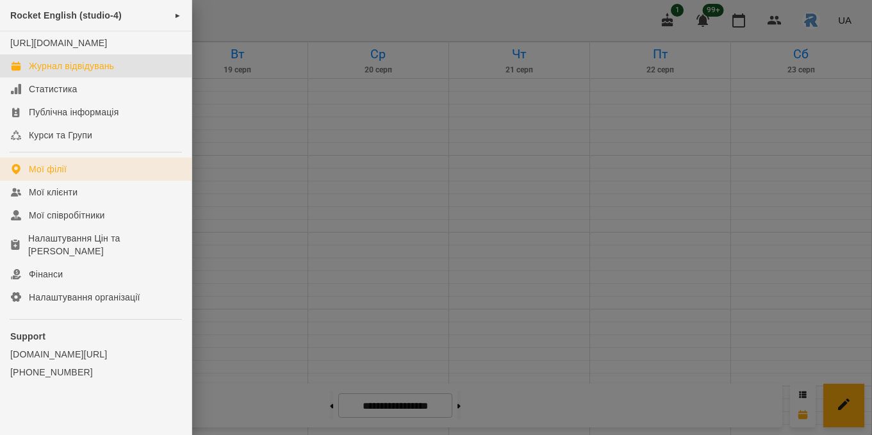
click at [44, 176] on div "Мої філії" at bounding box center [48, 169] width 38 height 13
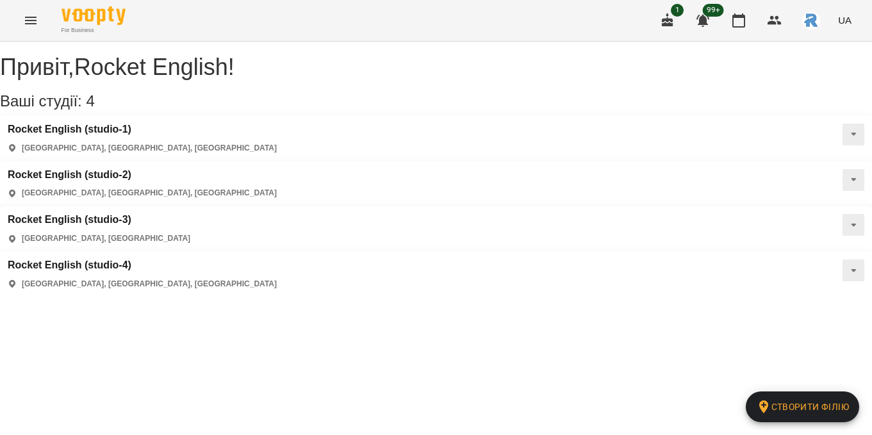
click at [69, 151] on div "Rocket English (studio-1) [GEOGRAPHIC_DATA], [GEOGRAPHIC_DATA], [GEOGRAPHIC_DAT…" at bounding box center [142, 139] width 269 height 30
click at [67, 135] on h3 "Rocket English (studio-1)" at bounding box center [142, 130] width 269 height 12
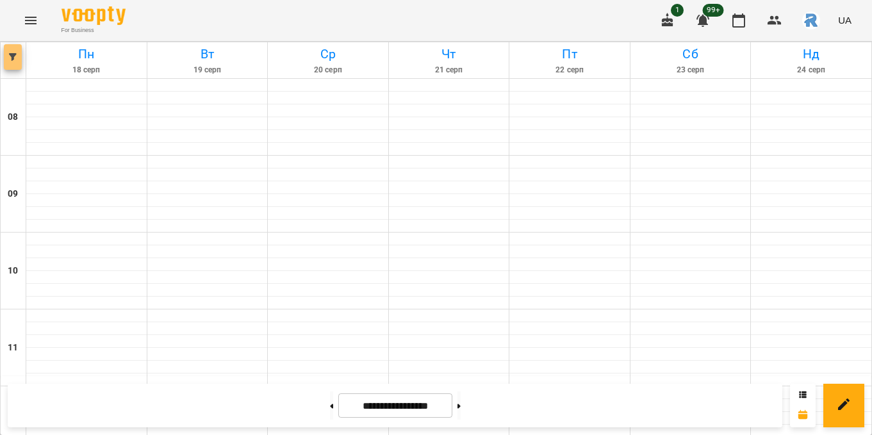
click at [14, 62] on button "button" at bounding box center [13, 57] width 18 height 26
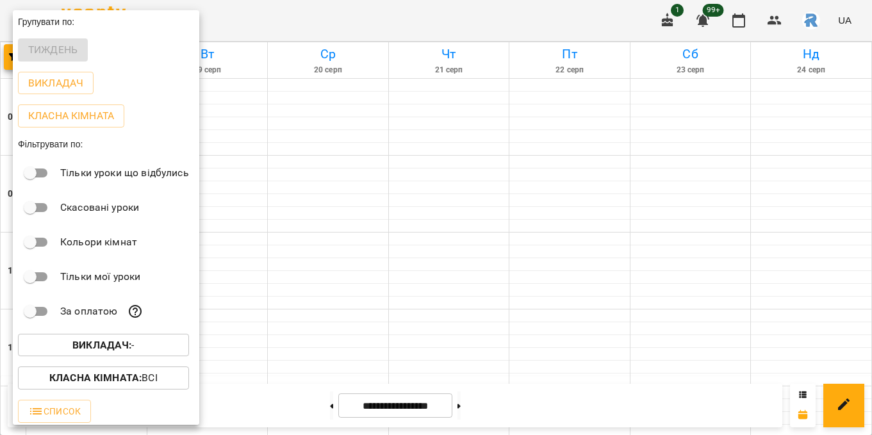
click at [107, 342] on b "Викладач :" at bounding box center [101, 345] width 59 height 12
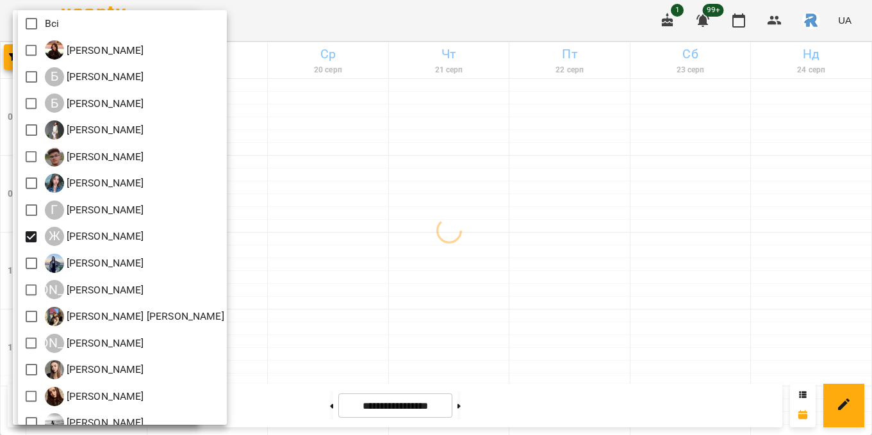
click at [431, 324] on div at bounding box center [436, 217] width 872 height 435
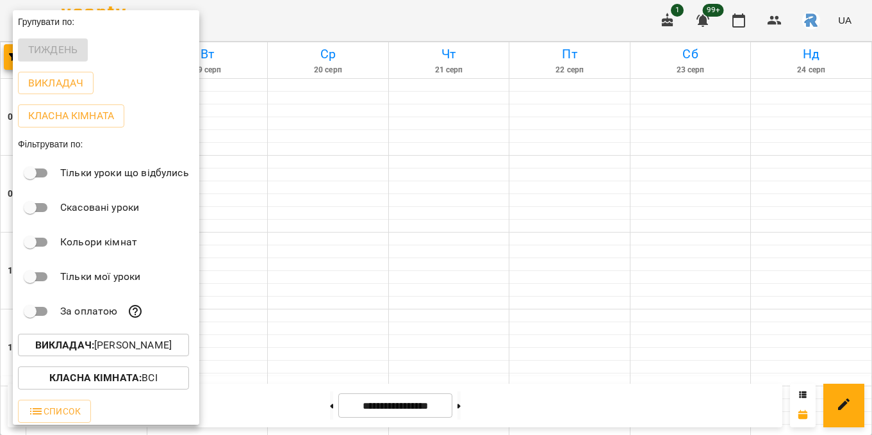
click at [438, 273] on div at bounding box center [436, 217] width 872 height 435
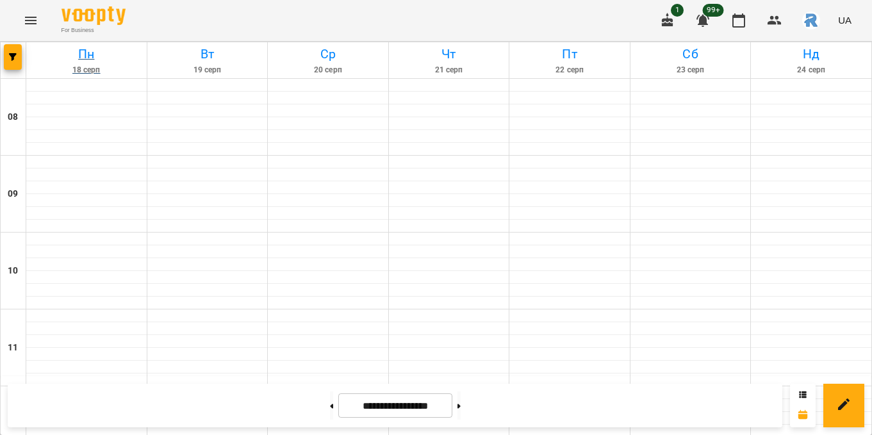
scroll to position [146, 0]
click at [9, 56] on icon "button" at bounding box center [13, 57] width 8 height 8
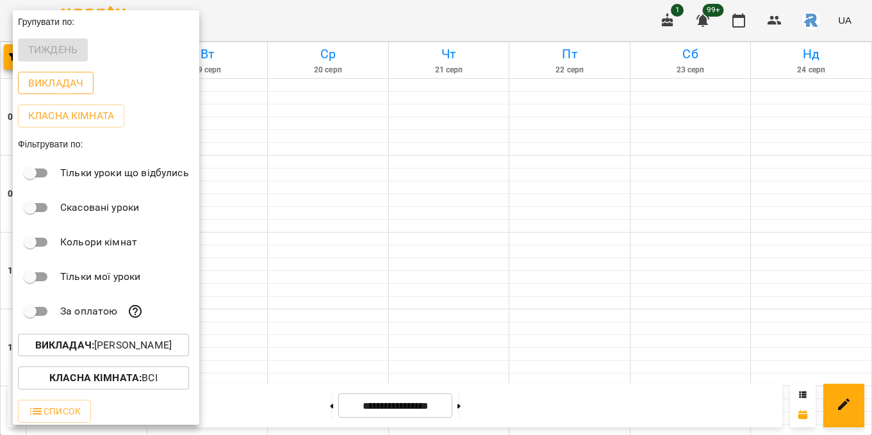
click at [77, 92] on button "Викладач" at bounding box center [56, 83] width 76 height 23
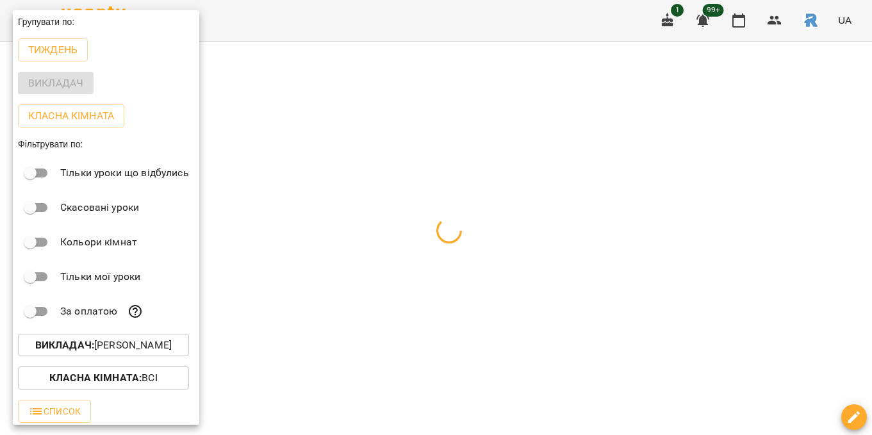
click at [374, 208] on div at bounding box center [436, 217] width 872 height 435
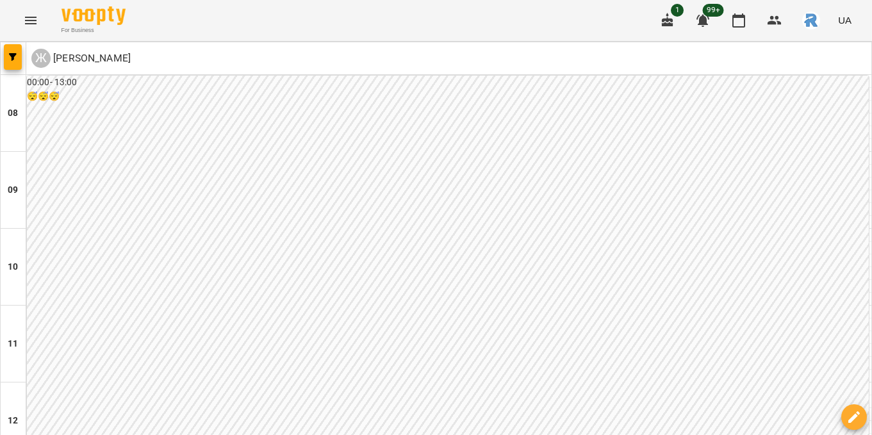
scroll to position [408, 0]
type input "**********"
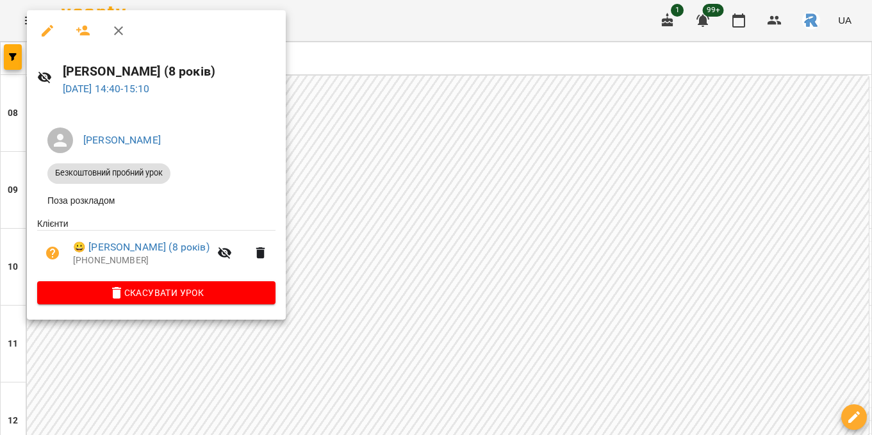
click at [348, 196] on div at bounding box center [436, 217] width 872 height 435
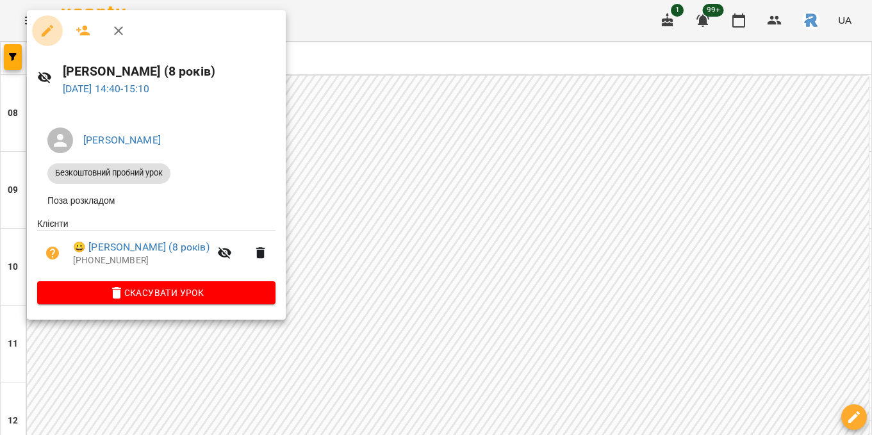
click at [42, 26] on icon "button" at bounding box center [47, 30] width 15 height 15
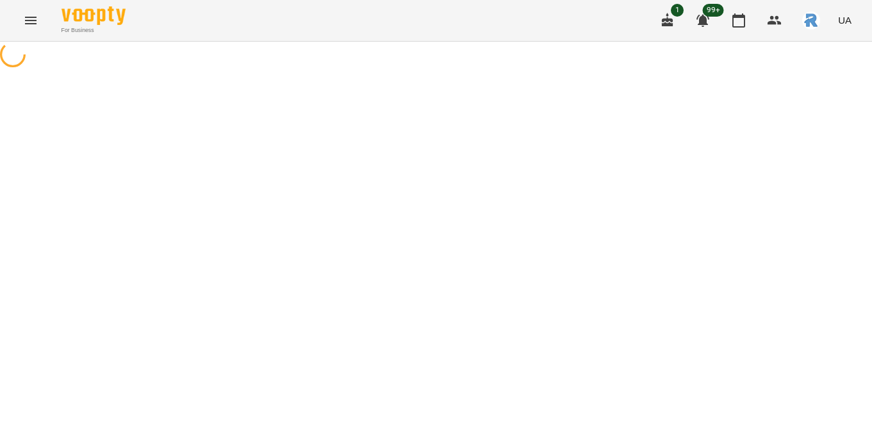
select select "**********"
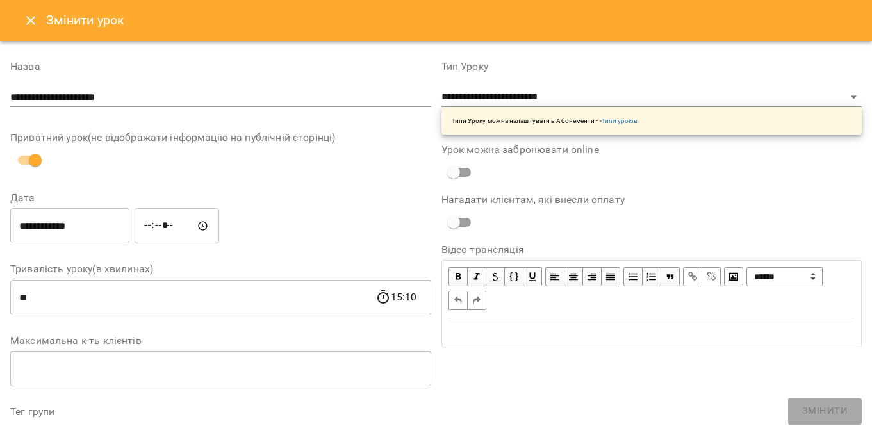
click at [149, 228] on input "*****" at bounding box center [177, 226] width 85 height 36
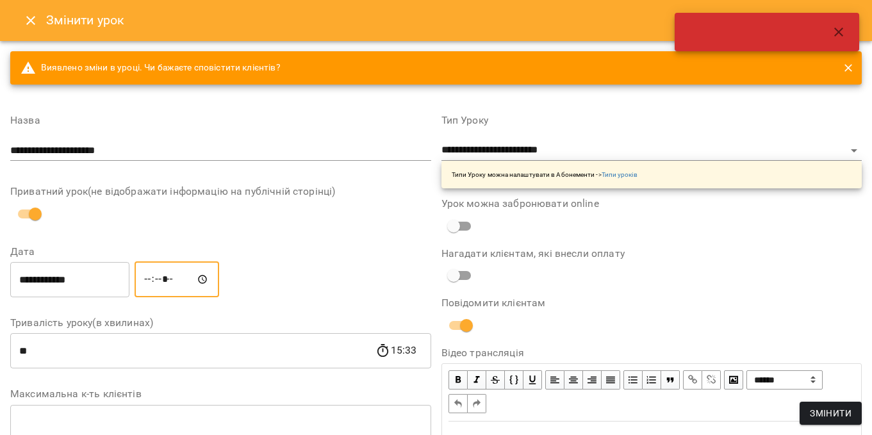
type input "*****"
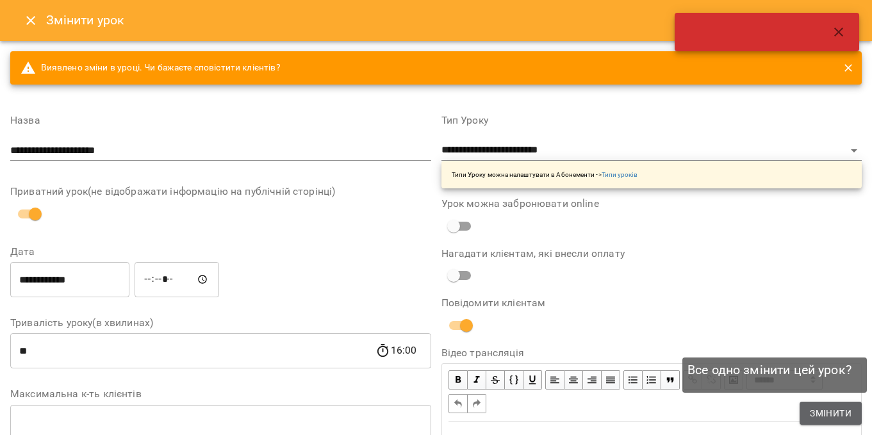
click at [837, 411] on span "Змінити" at bounding box center [831, 413] width 42 height 15
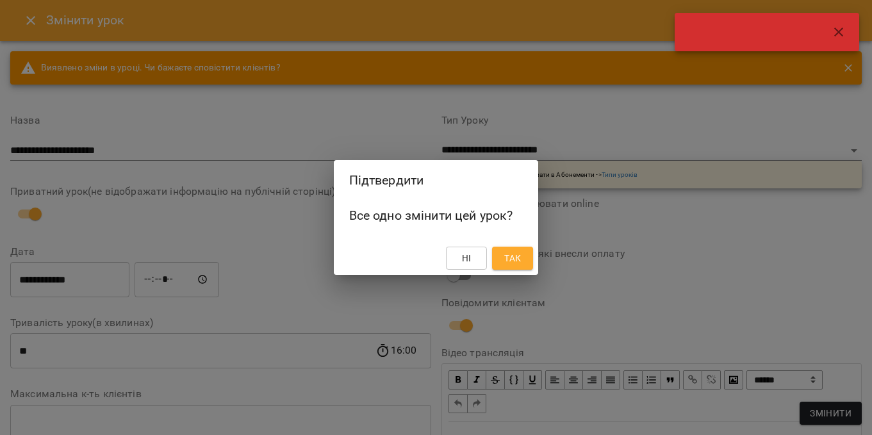
click at [523, 257] on span "Так" at bounding box center [513, 258] width 21 height 15
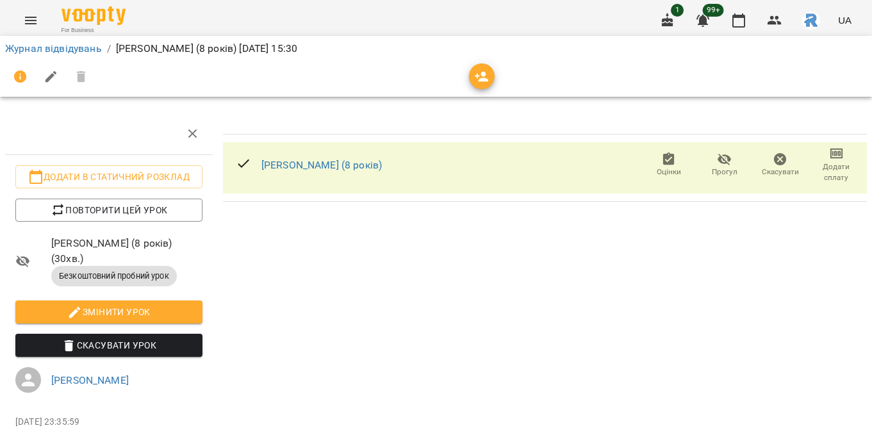
click at [524, 257] on div "[PERSON_NAME] (8 років) Оцінки Прогул Скасувати Додати сплату" at bounding box center [545, 316] width 655 height 417
